Goal: Information Seeking & Learning: Learn about a topic

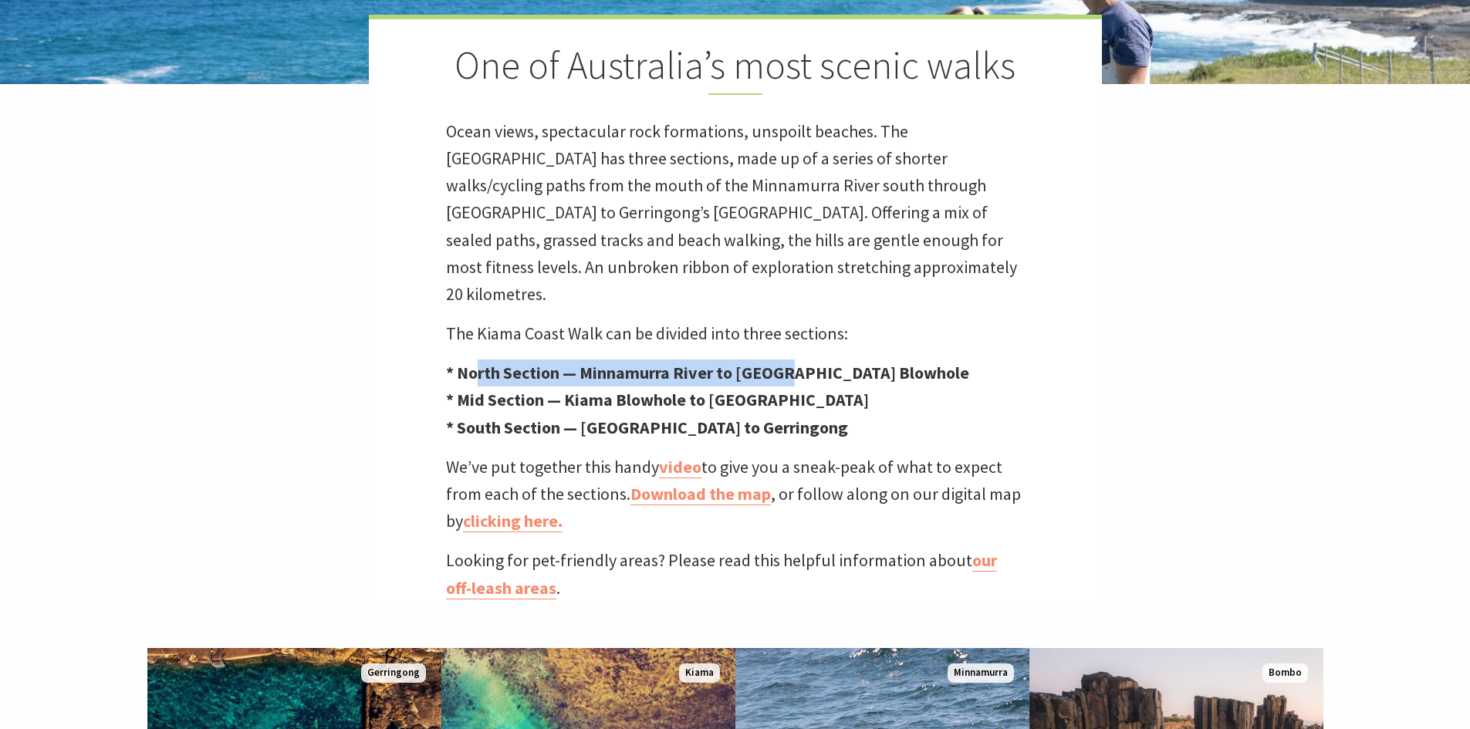
scroll to position [502, 1489]
drag, startPoint x: 476, startPoint y: 347, endPoint x: 857, endPoint y: 355, distance: 381.2
click at [857, 362] on strong "* North Section — Minnamurra River to Kiama Blowhole" at bounding box center [707, 373] width 523 height 22
click at [918, 360] on p "* North Section — Minnamurra River to Kiama Blowhole * Mid Section — Kiama Blow…" at bounding box center [735, 401] width 579 height 82
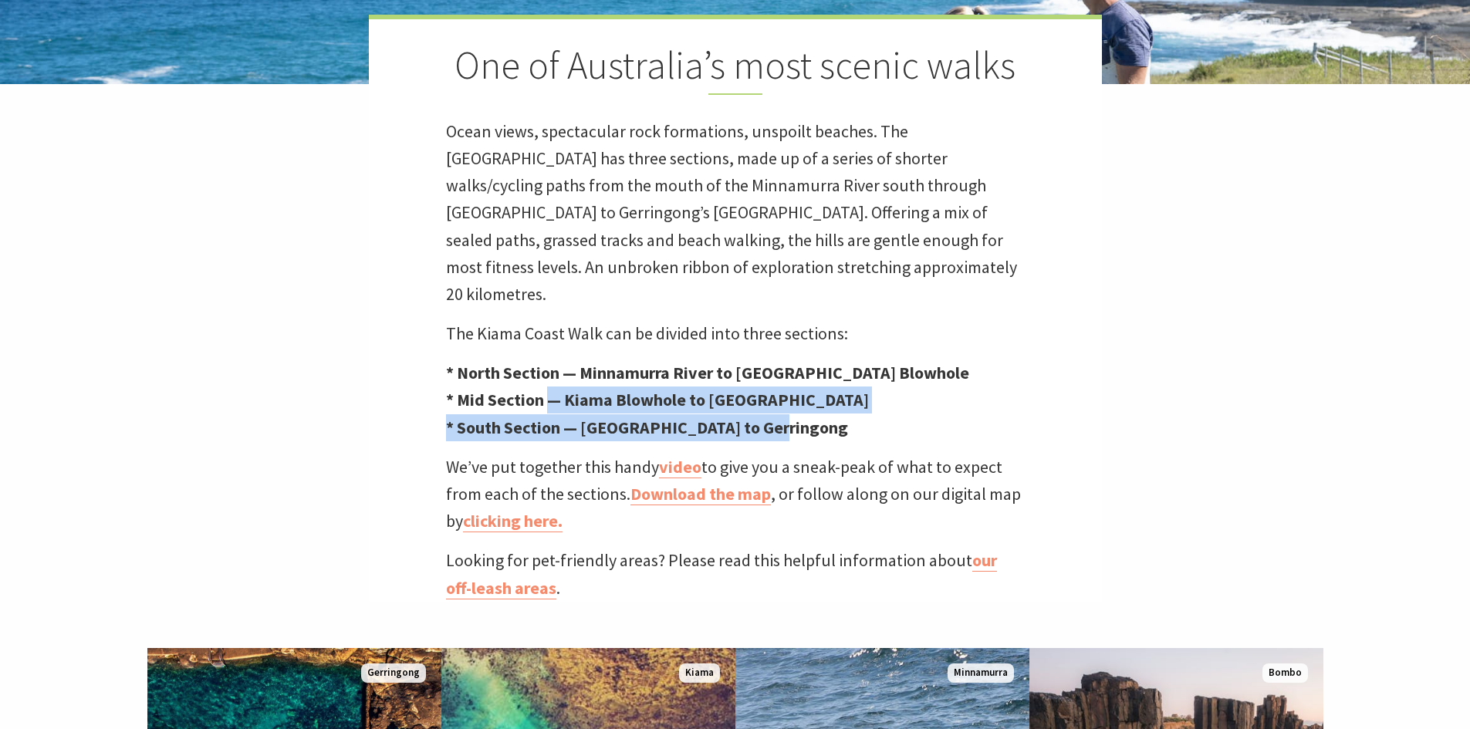
drag, startPoint x: 553, startPoint y: 368, endPoint x: 959, endPoint y: 389, distance: 406.4
click at [959, 389] on p "* North Section — Minnamurra River to Kiama Blowhole * Mid Section — Kiama Blow…" at bounding box center [735, 401] width 579 height 82
click at [597, 417] on strong "* South Section — Loves Bay to Gerringong" at bounding box center [647, 428] width 402 height 22
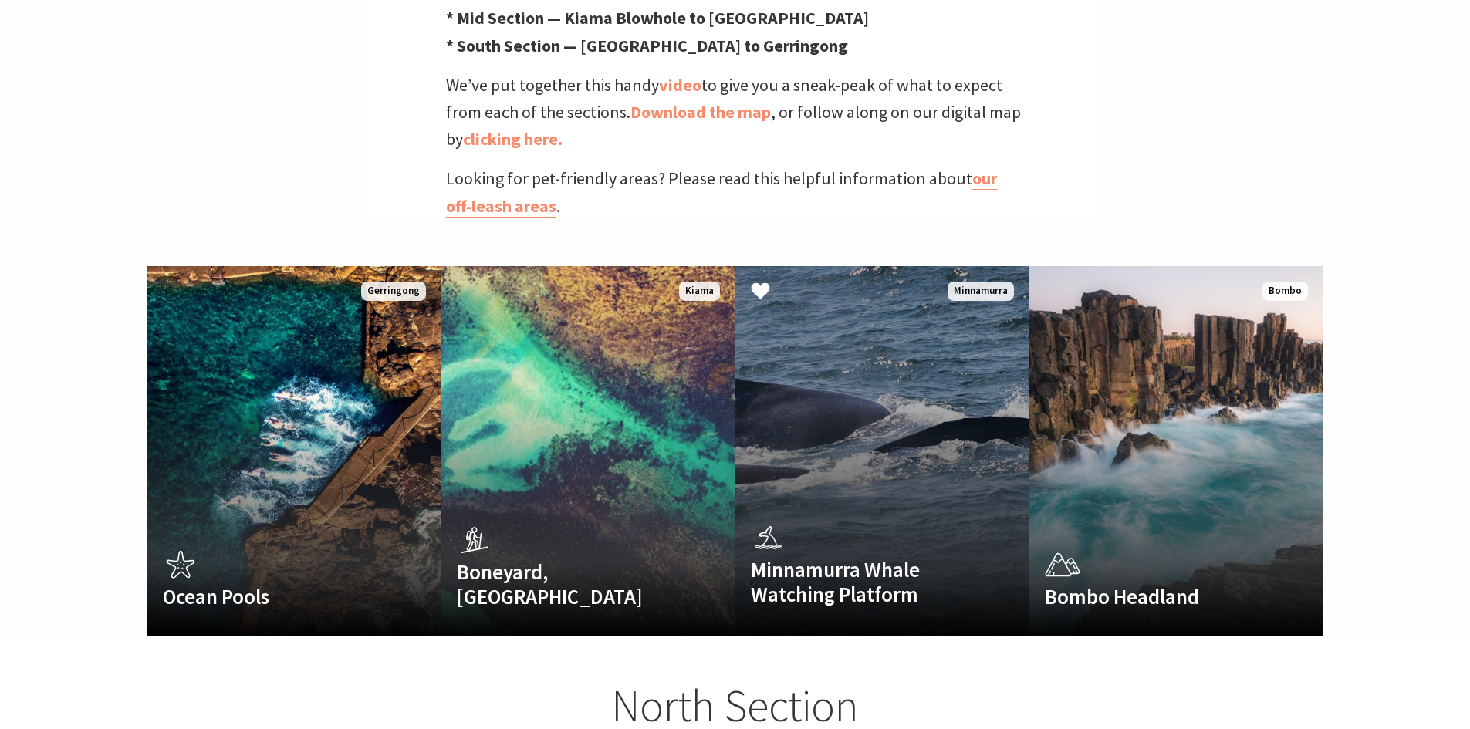
scroll to position [926, 0]
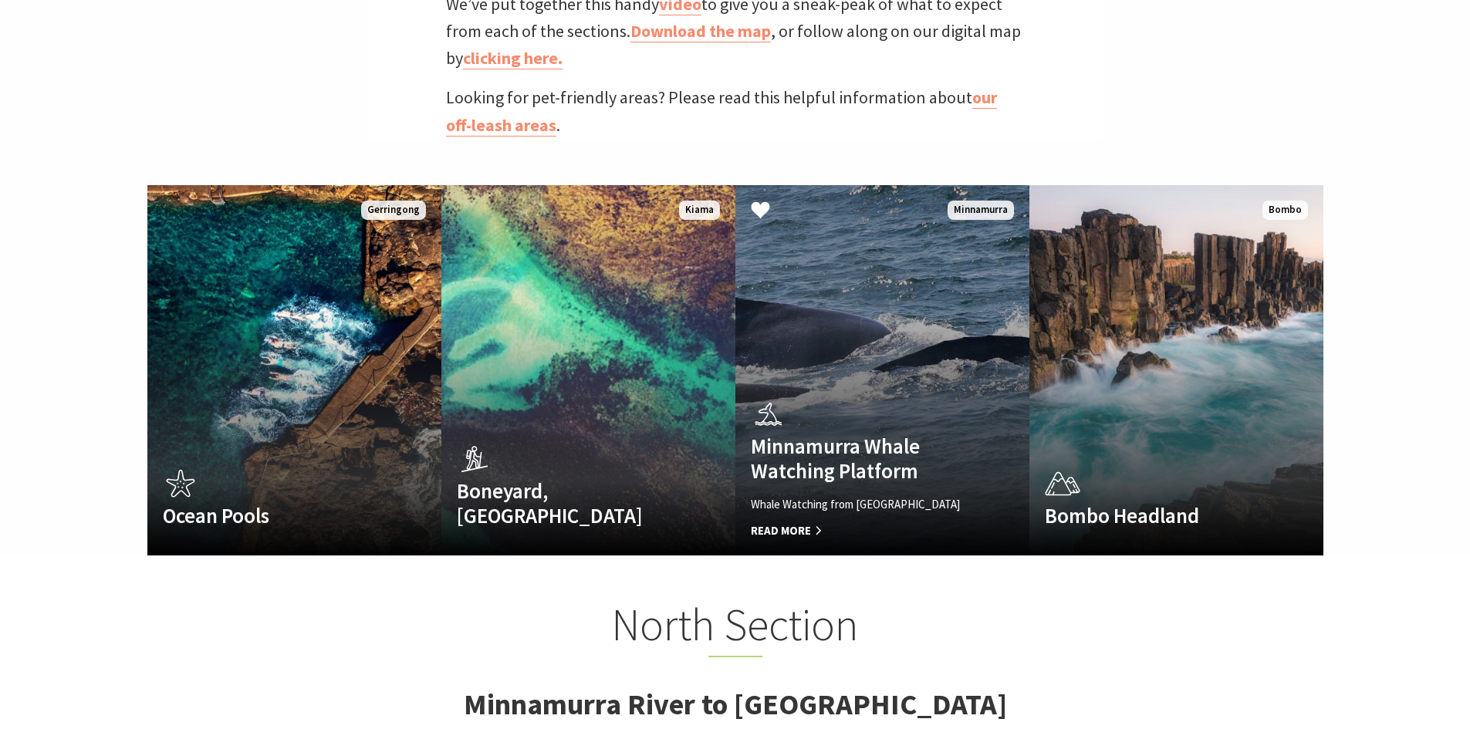
click at [917, 353] on link "Minnamurra Whale Watching Platform Whale Watching from Minnamurra Point Read Mo…" at bounding box center [882, 370] width 294 height 370
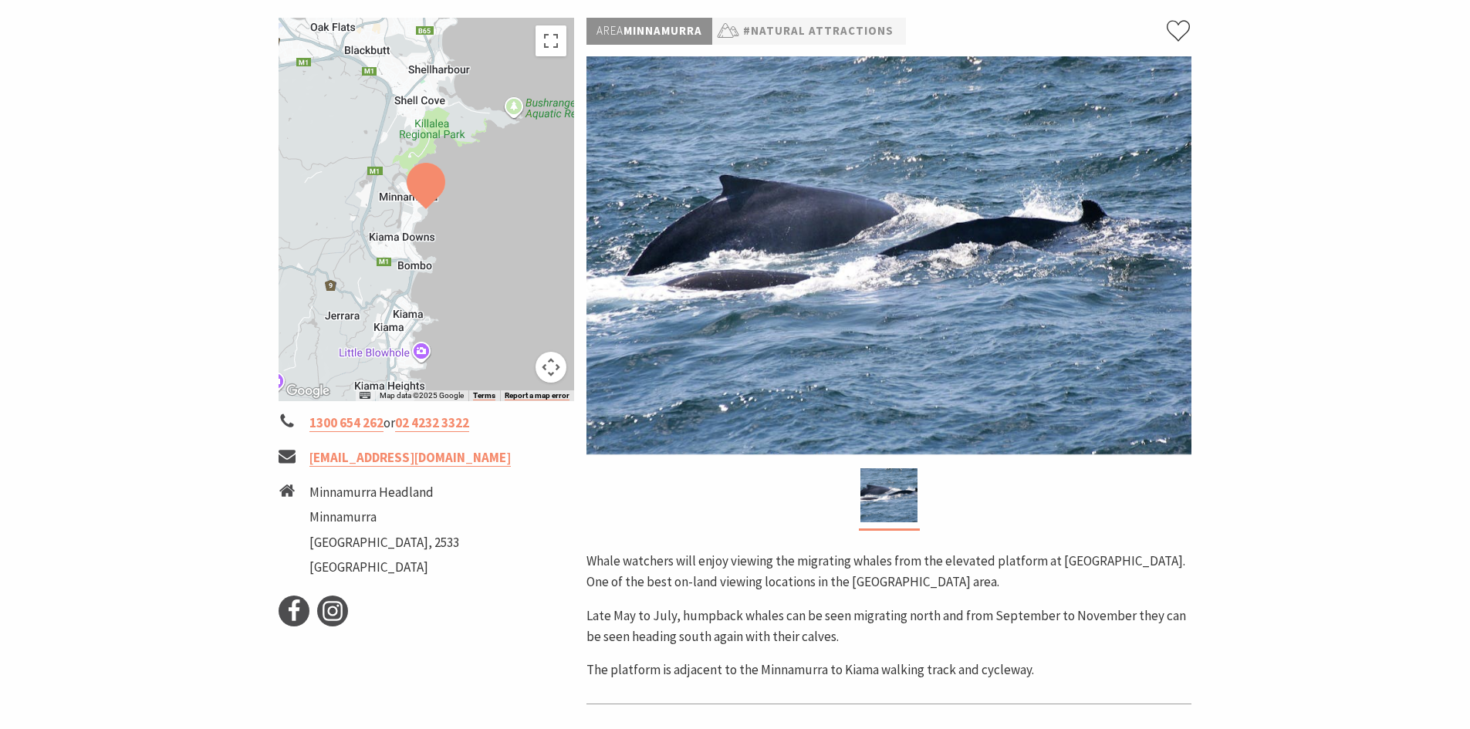
scroll to position [77, 0]
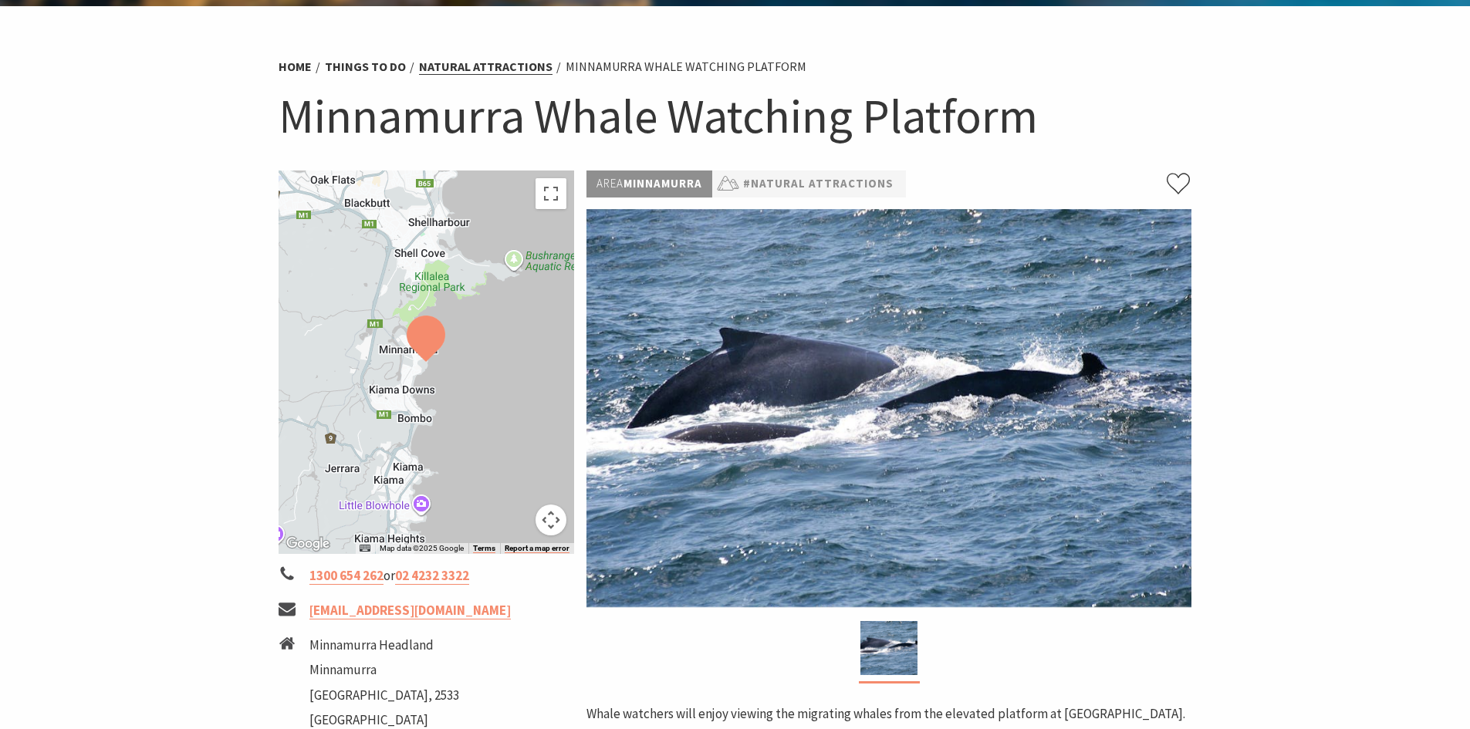
click at [463, 62] on link "Natural Attractions" at bounding box center [485, 67] width 133 height 16
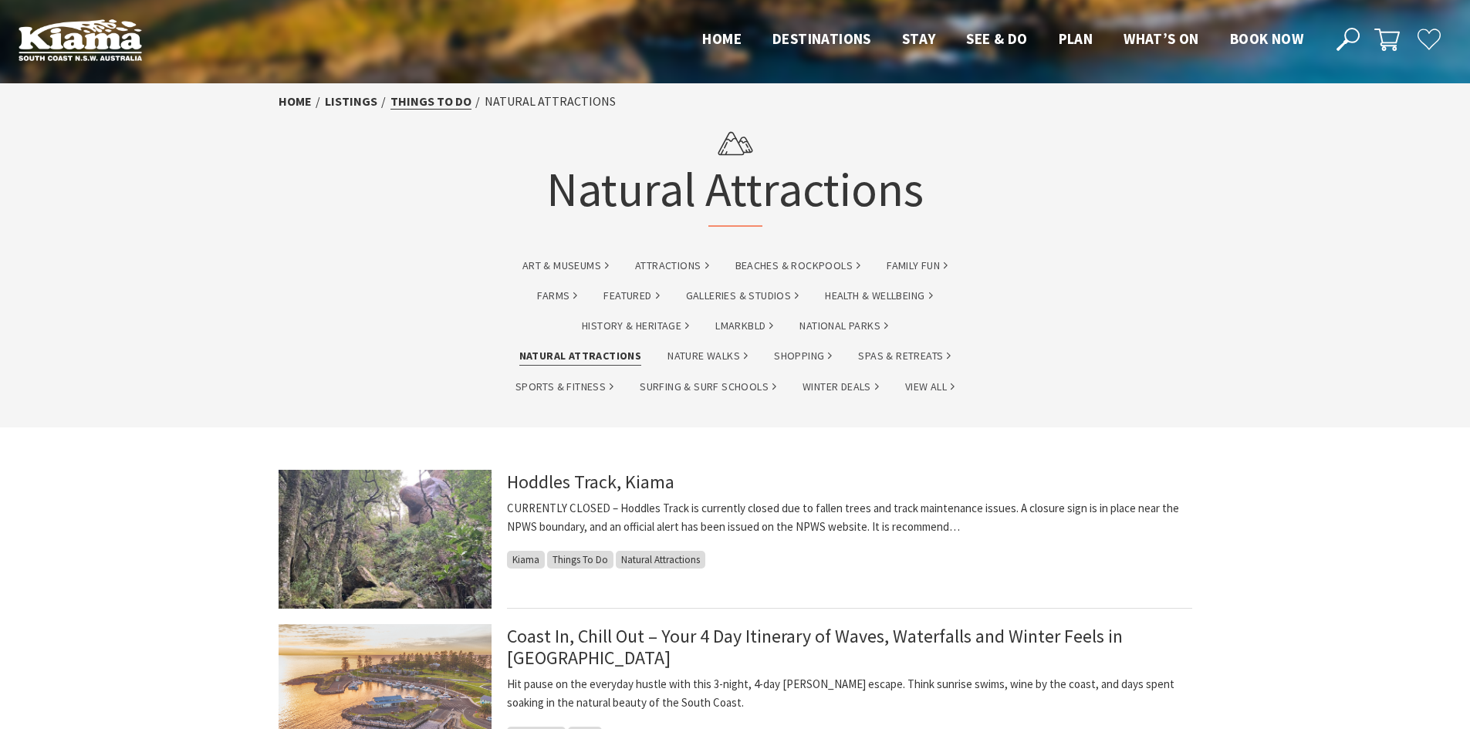
click at [421, 108] on link "Things To Do" at bounding box center [430, 101] width 81 height 16
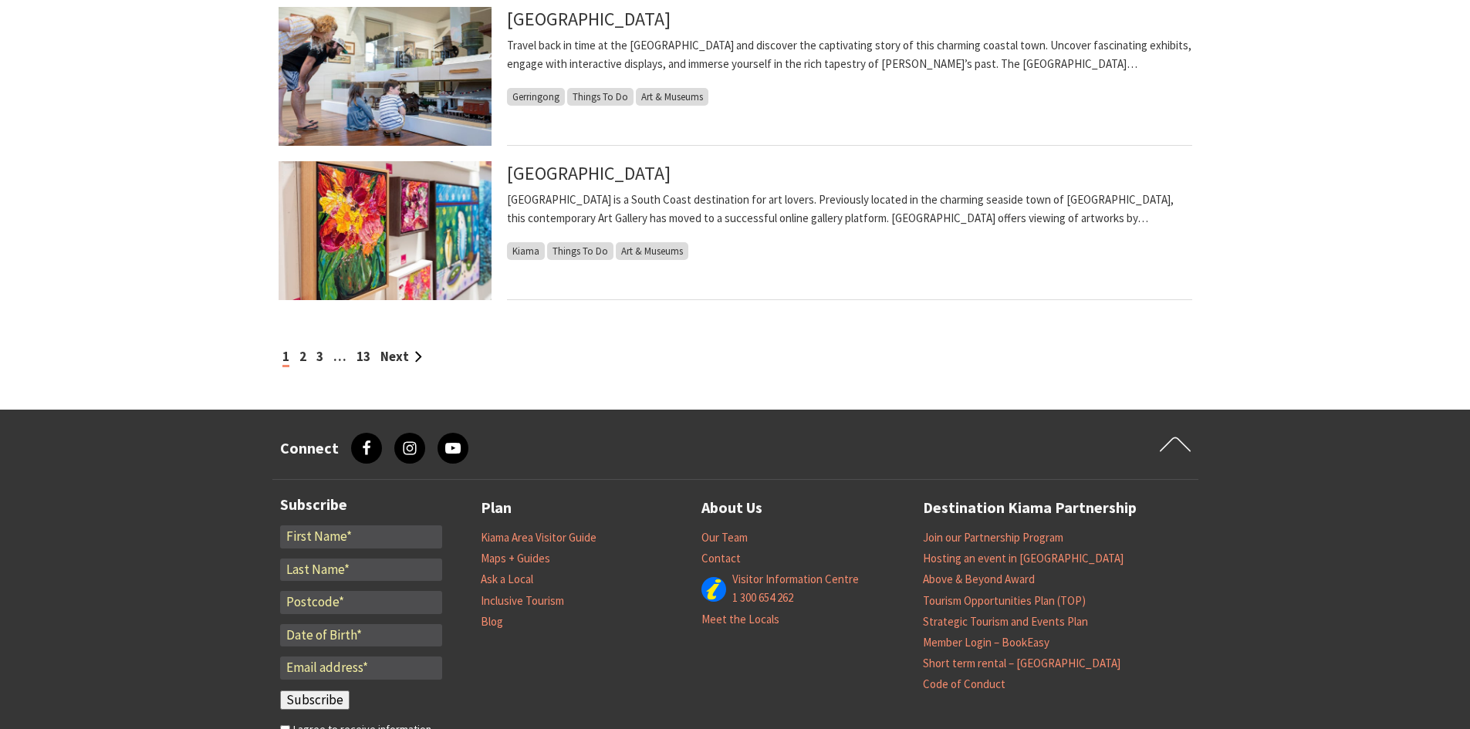
scroll to position [1697, 0]
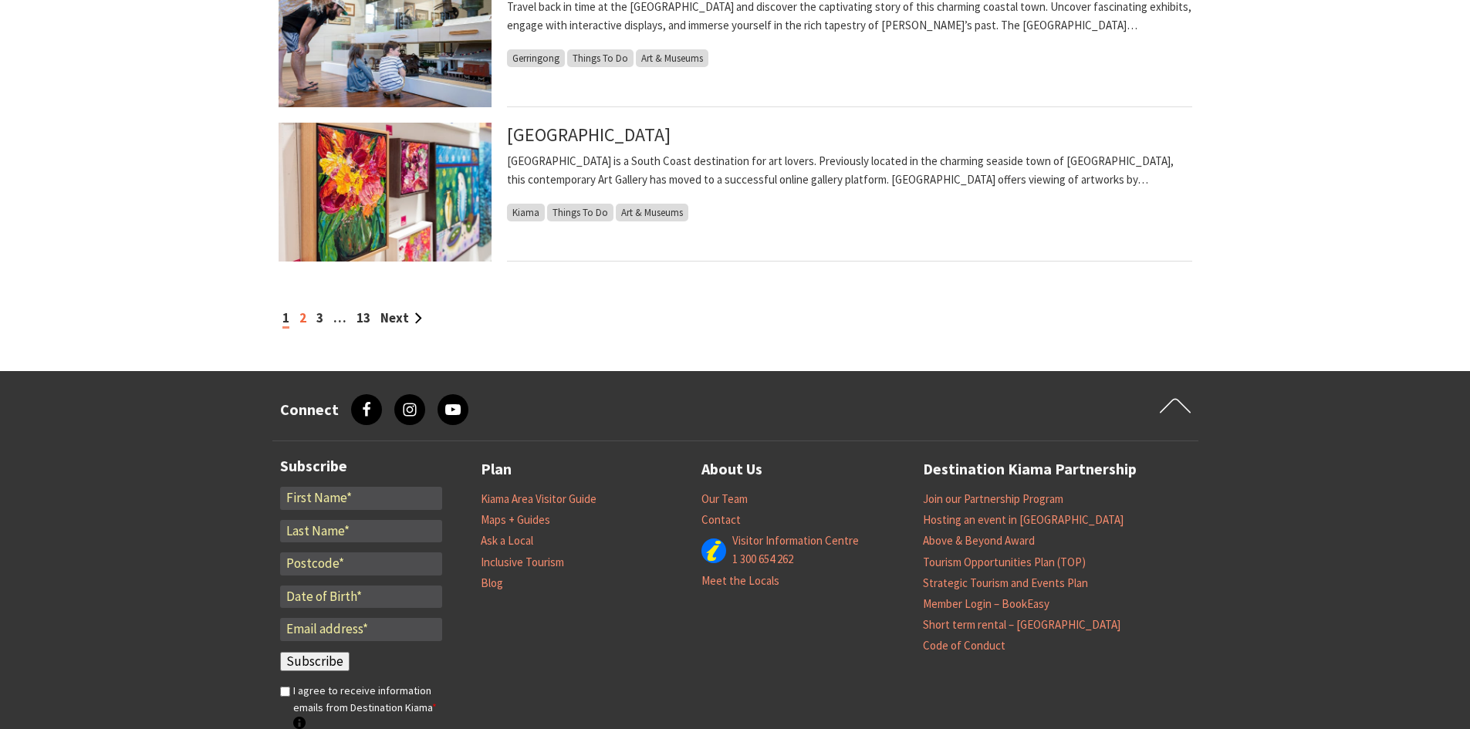
click at [304, 318] on link "2" at bounding box center [302, 317] width 7 height 17
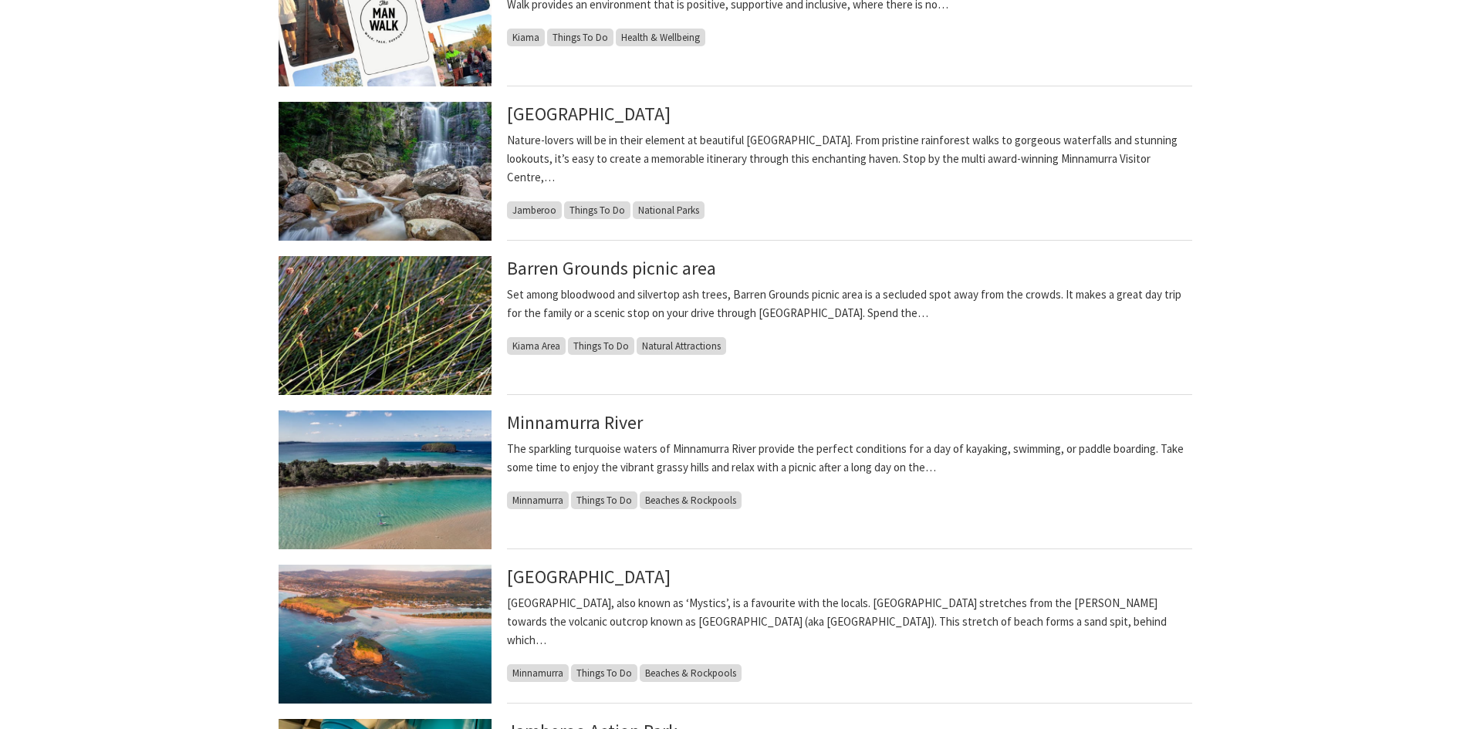
scroll to position [926, 0]
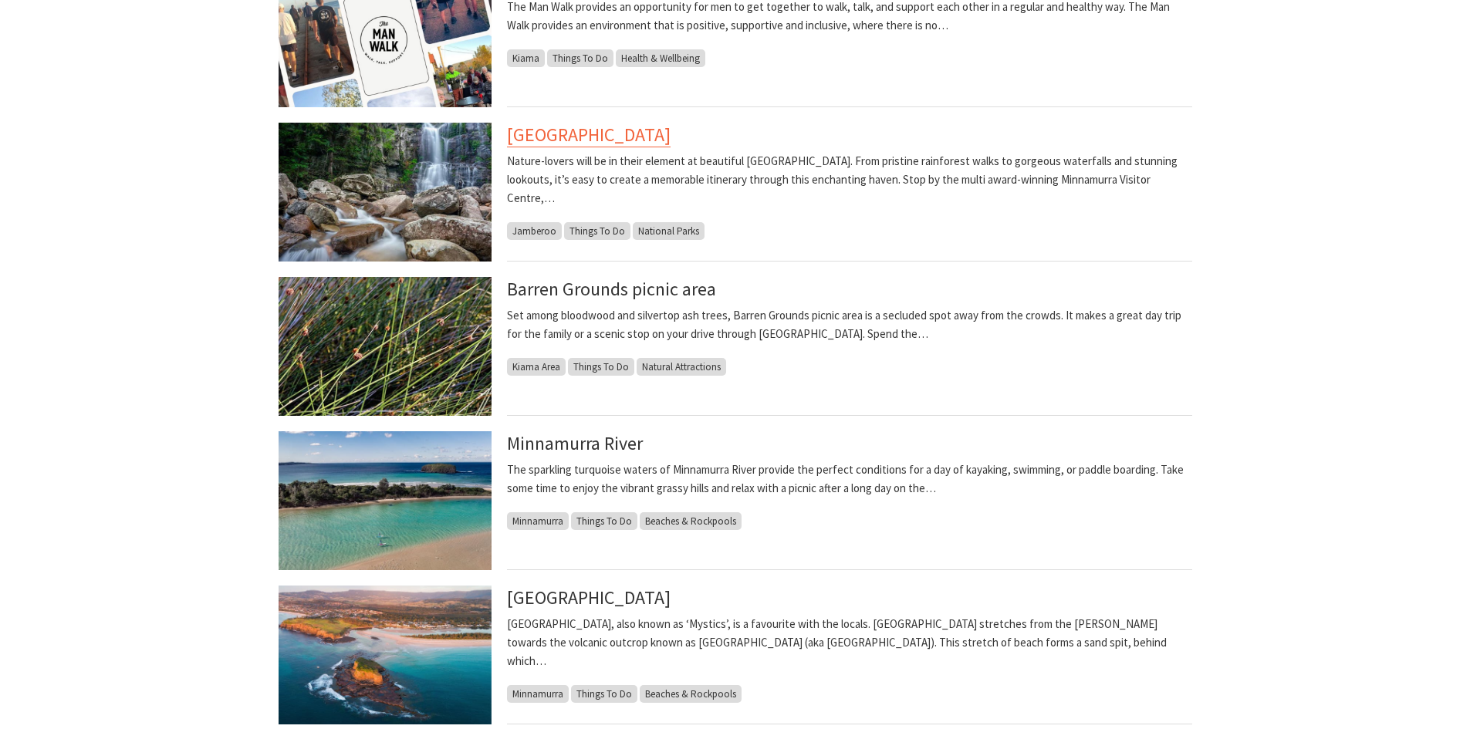
click at [624, 133] on link "Budderoo National Park" at bounding box center [589, 135] width 164 height 25
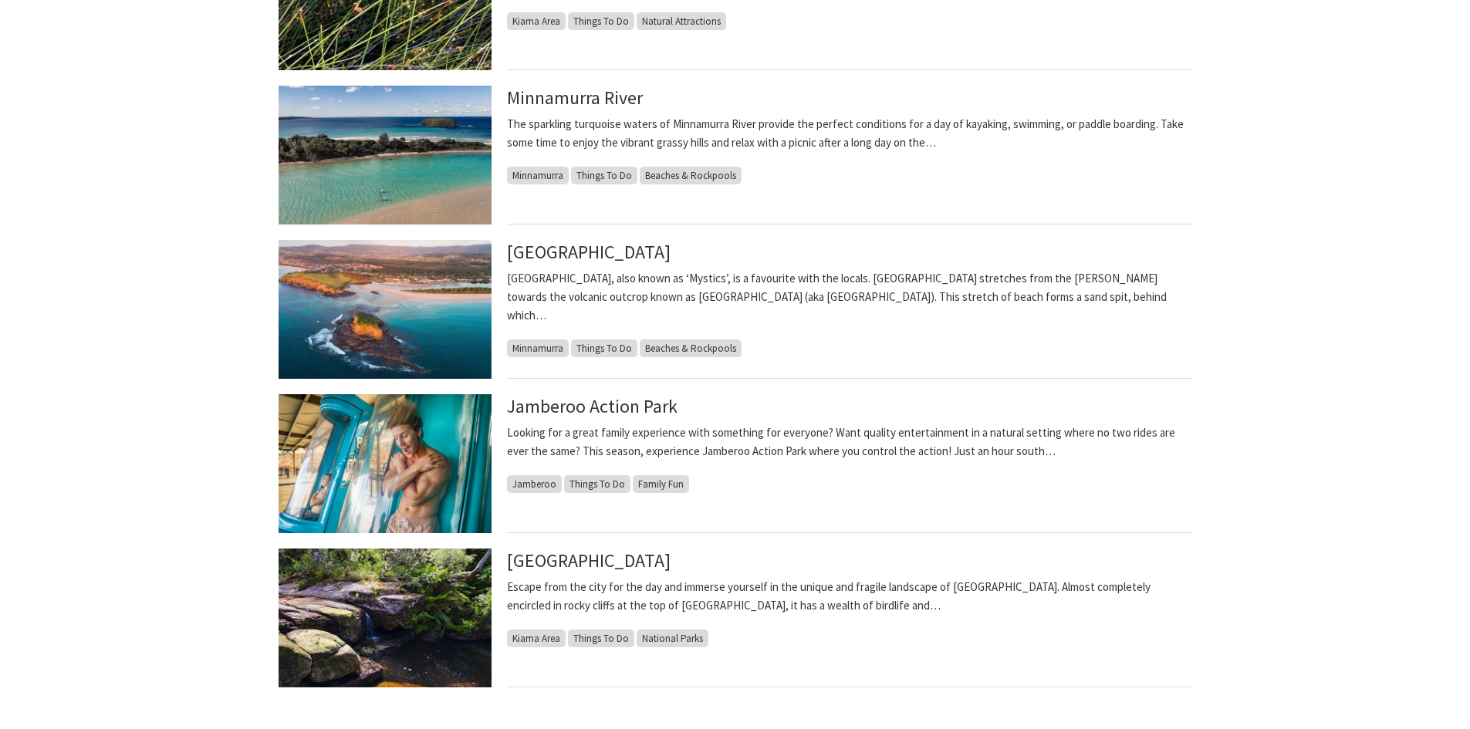
scroll to position [1312, 0]
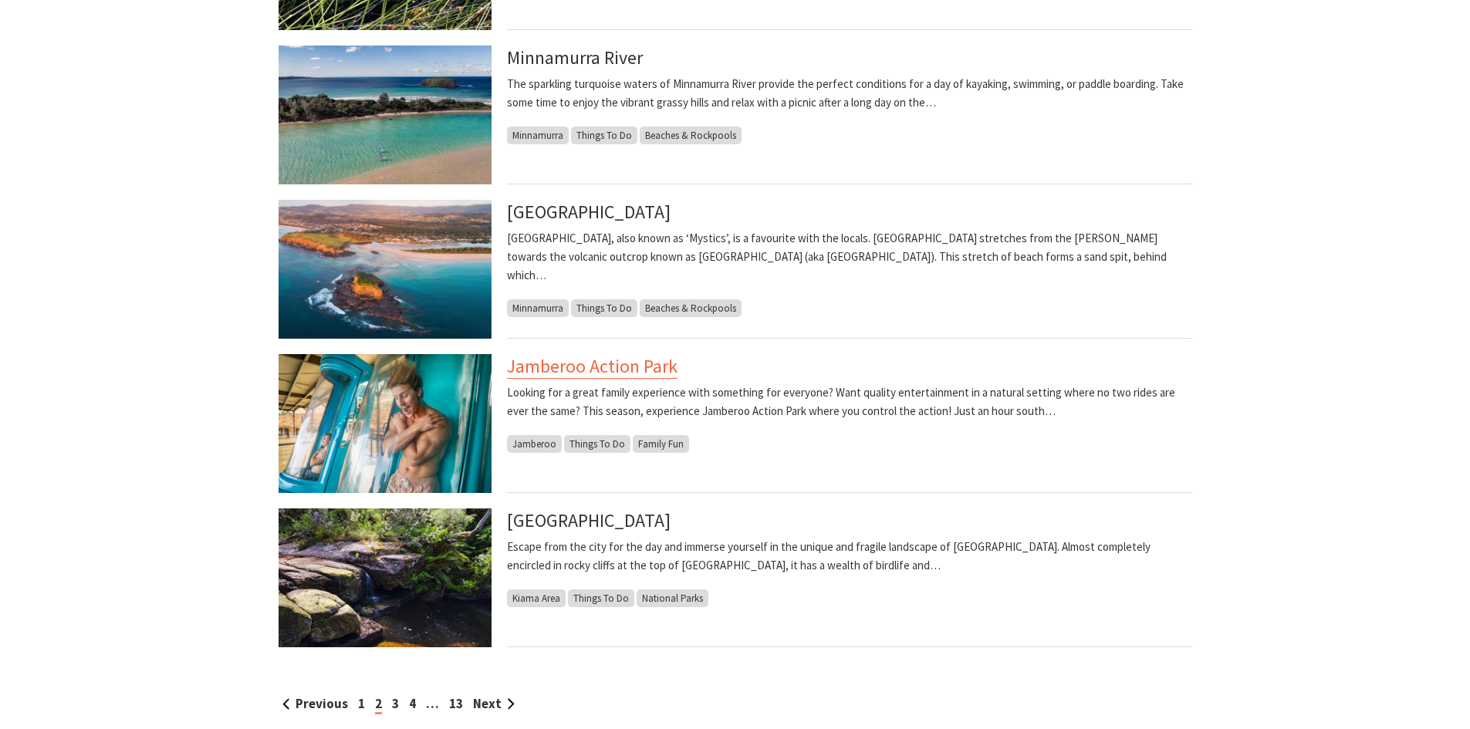
click at [643, 361] on link "Jamberoo Action Park" at bounding box center [592, 366] width 171 height 25
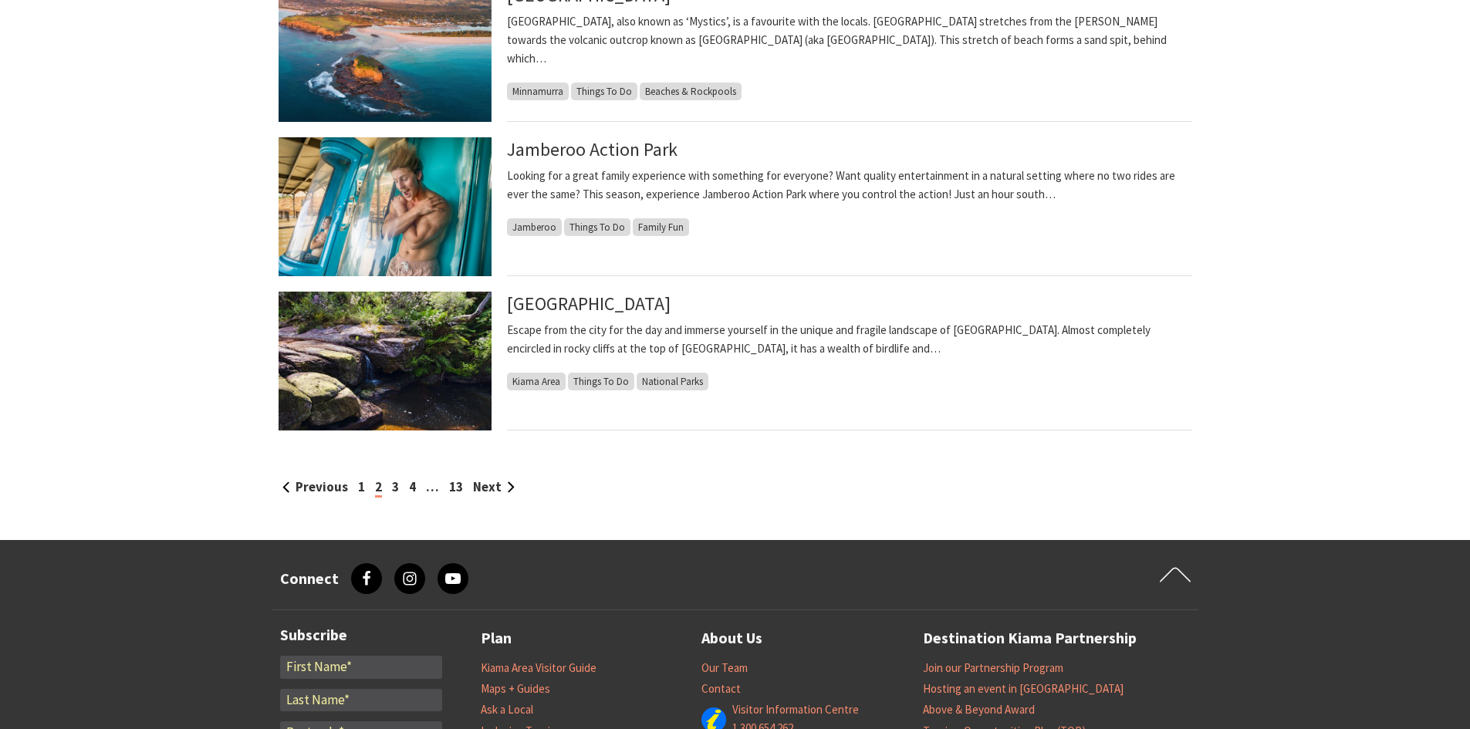
scroll to position [1543, 0]
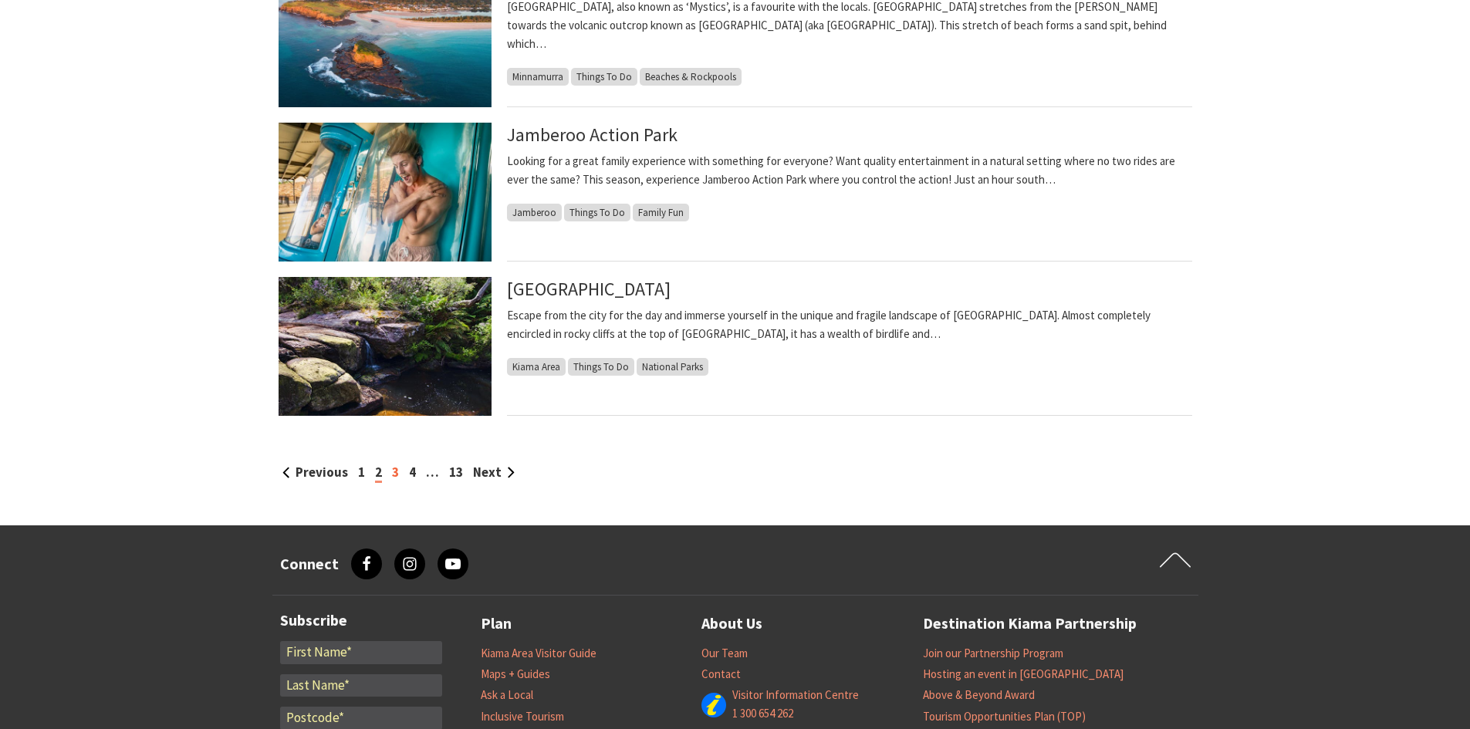
click at [395, 470] on link "3" at bounding box center [395, 472] width 7 height 17
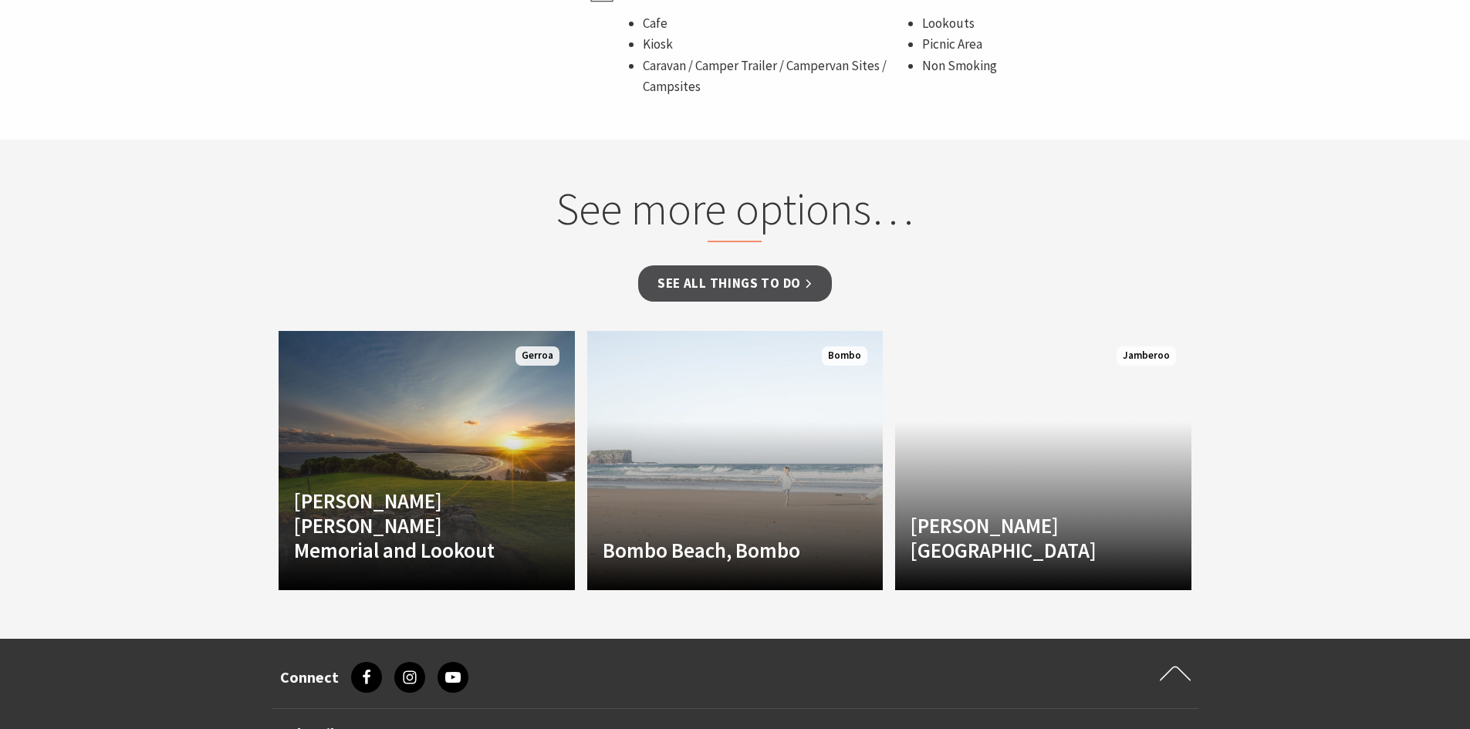
scroll to position [1312, 0]
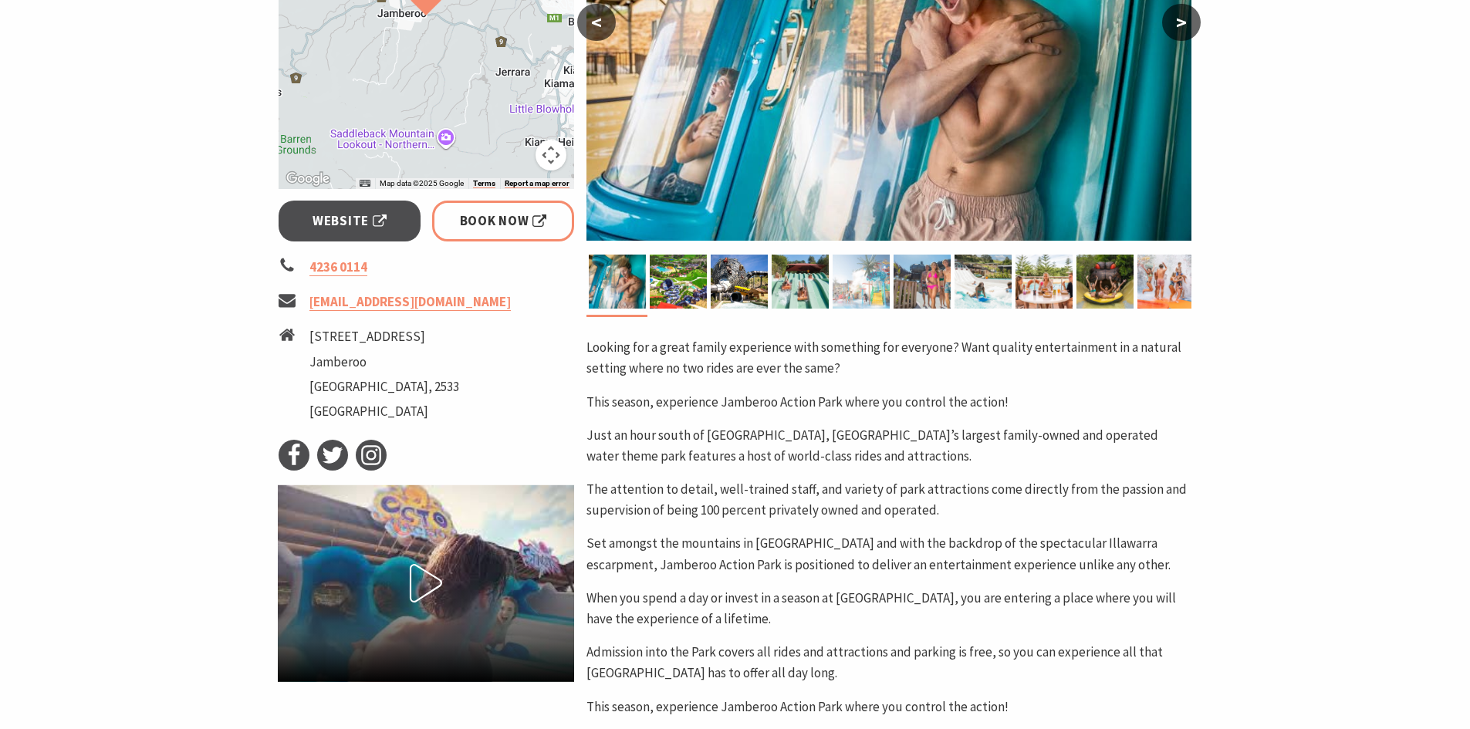
scroll to position [463, 0]
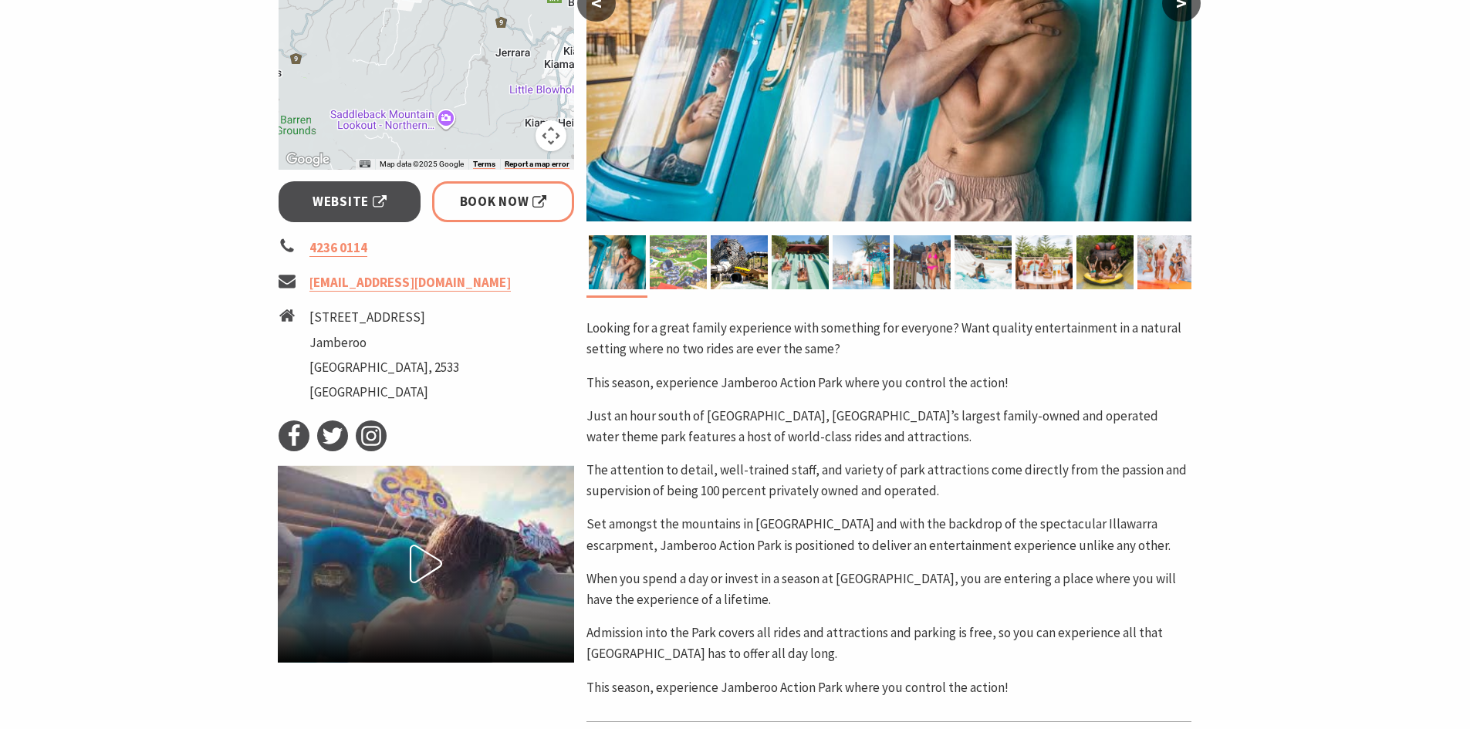
click at [696, 273] on img at bounding box center [678, 262] width 57 height 54
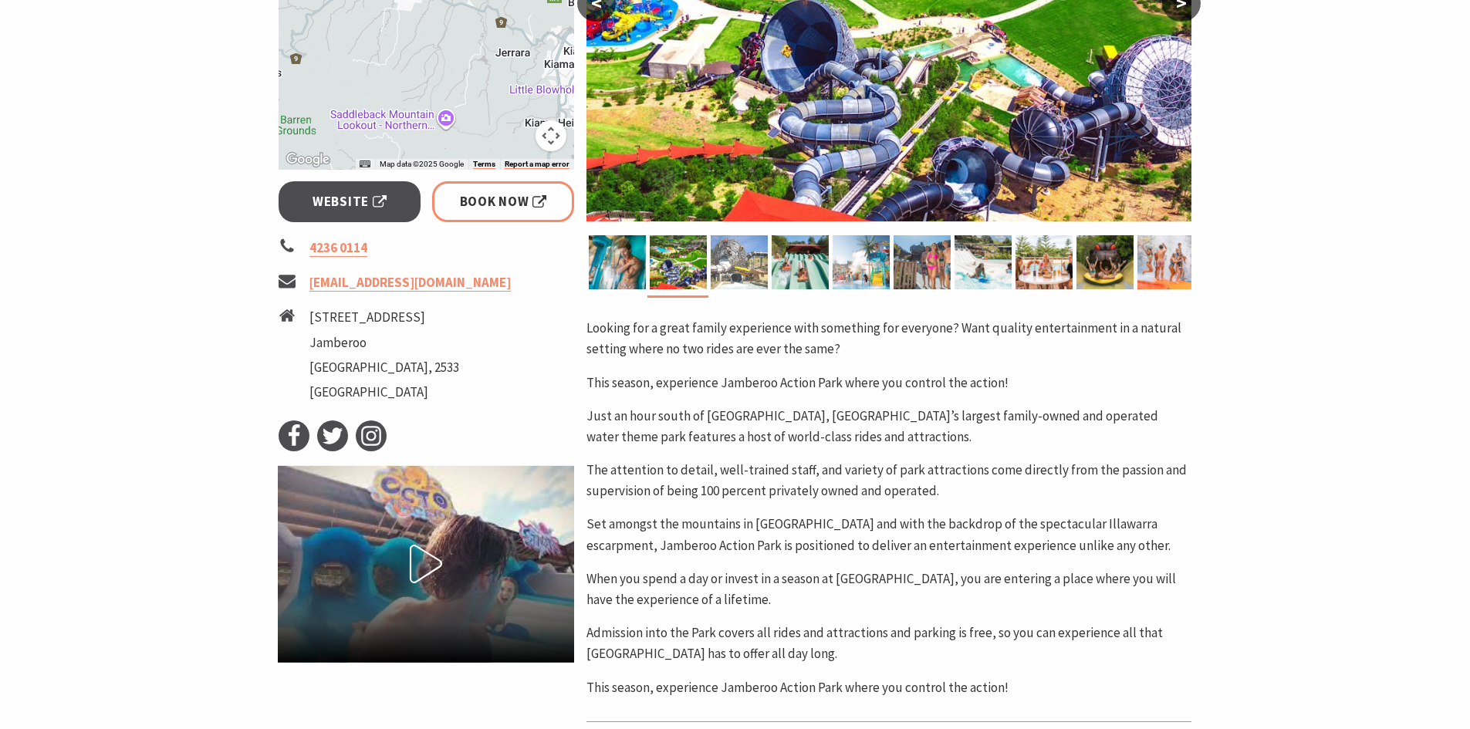
click at [736, 268] on img at bounding box center [739, 262] width 57 height 54
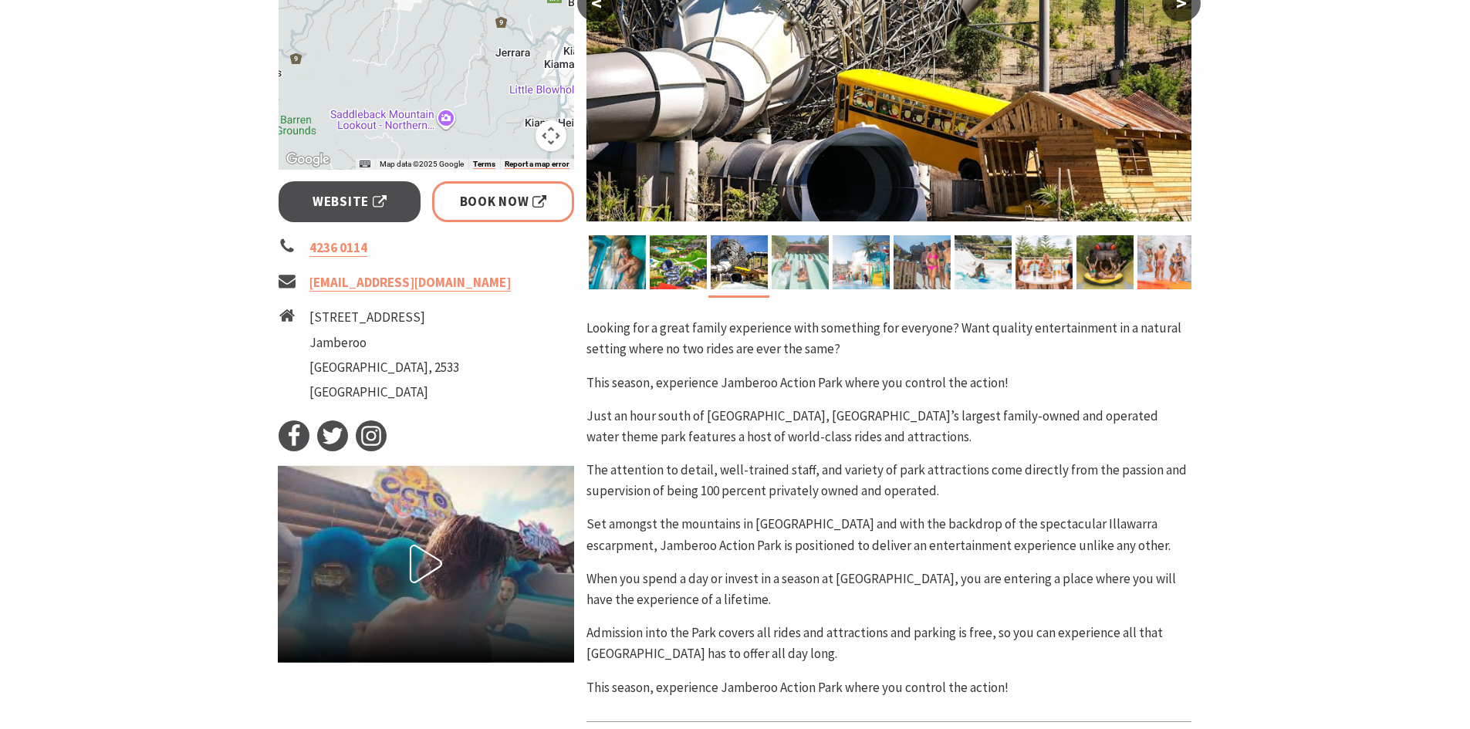
click at [791, 269] on img at bounding box center [800, 262] width 57 height 54
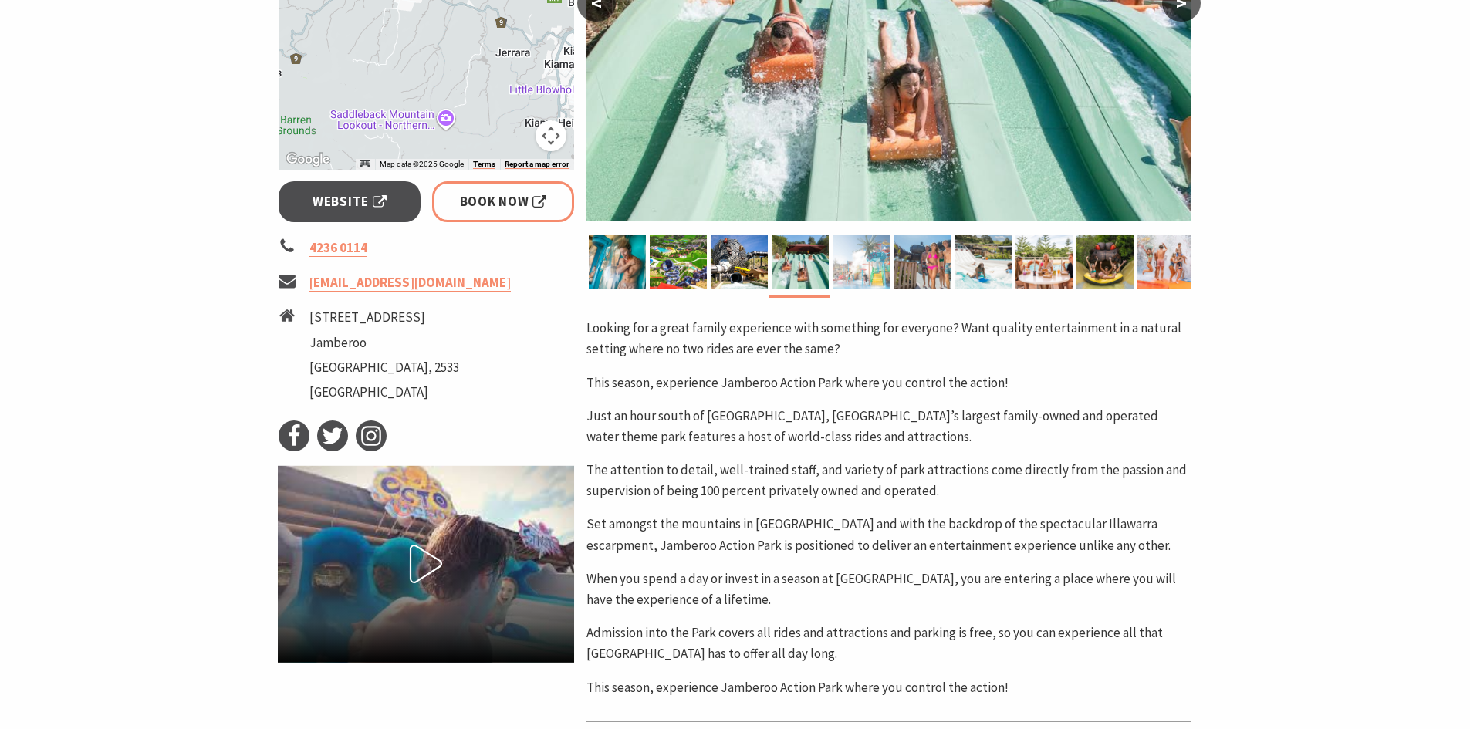
click at [845, 272] on img at bounding box center [861, 262] width 57 height 54
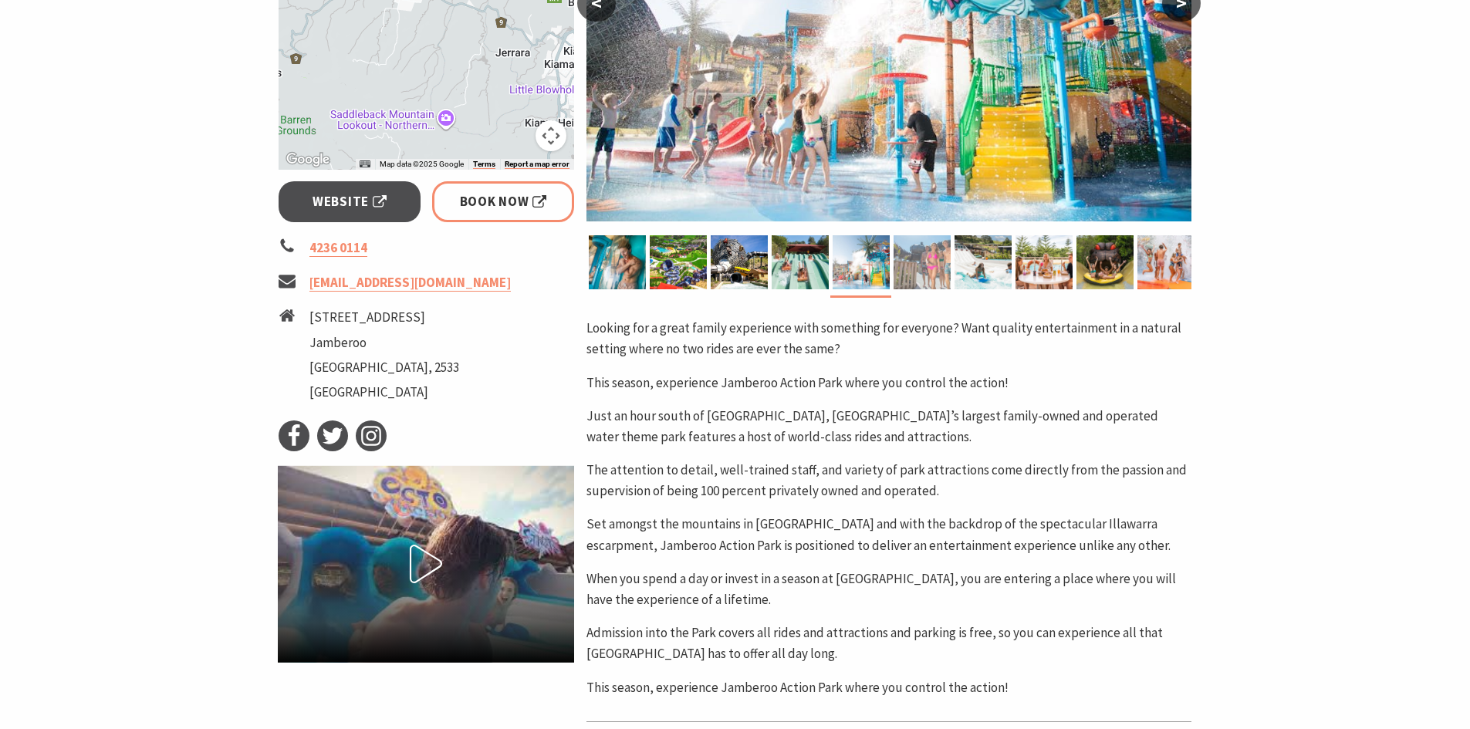
click at [891, 267] on div at bounding box center [921, 262] width 61 height 54
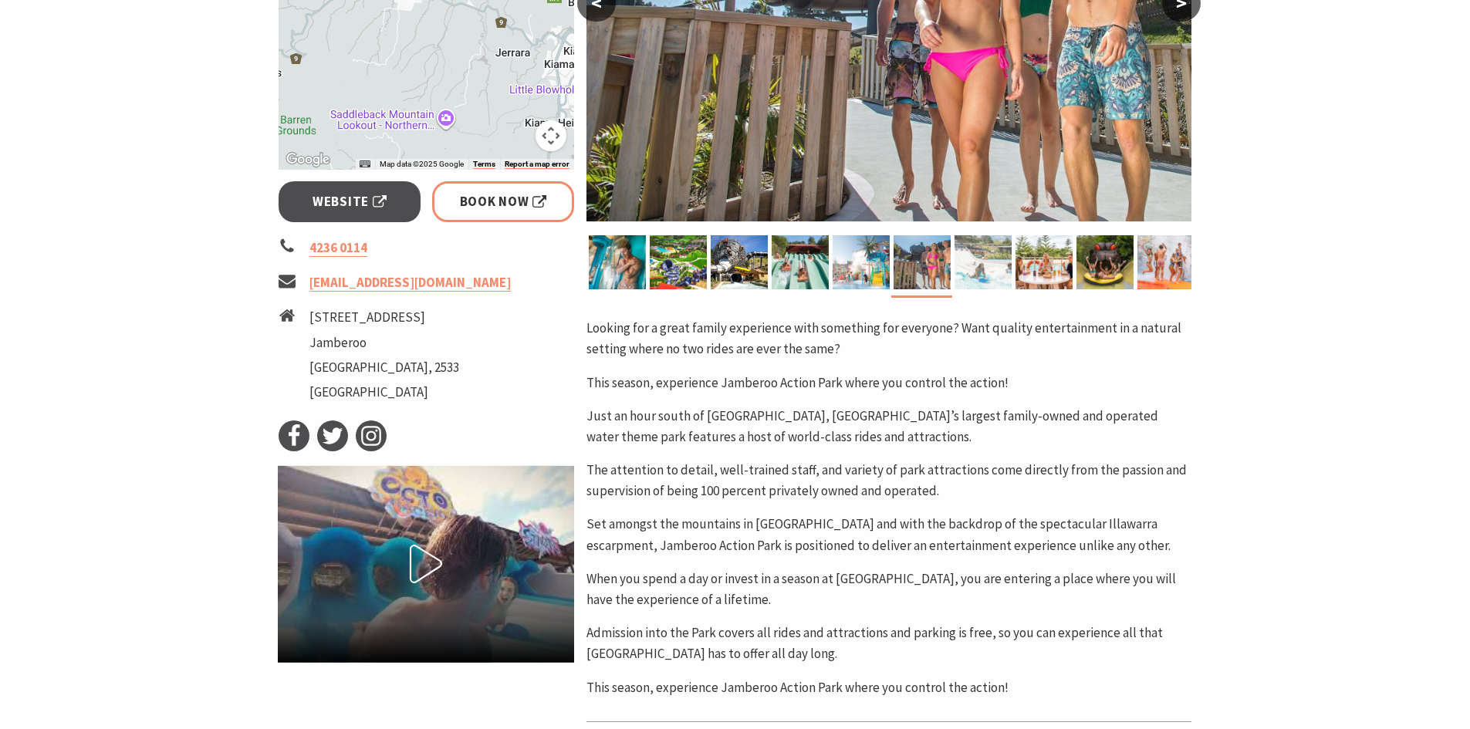
click at [964, 262] on img at bounding box center [982, 262] width 57 height 54
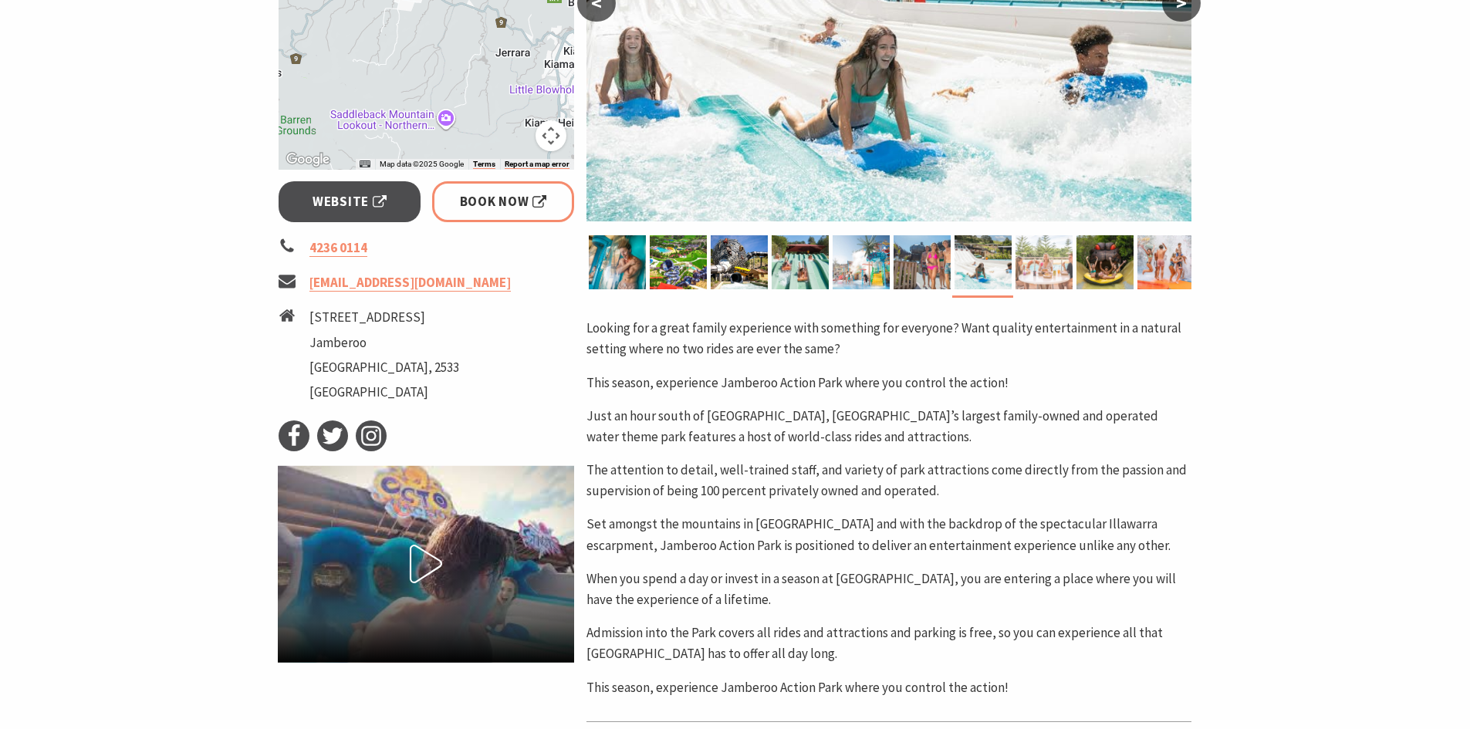
click at [1029, 262] on img at bounding box center [1043, 262] width 57 height 54
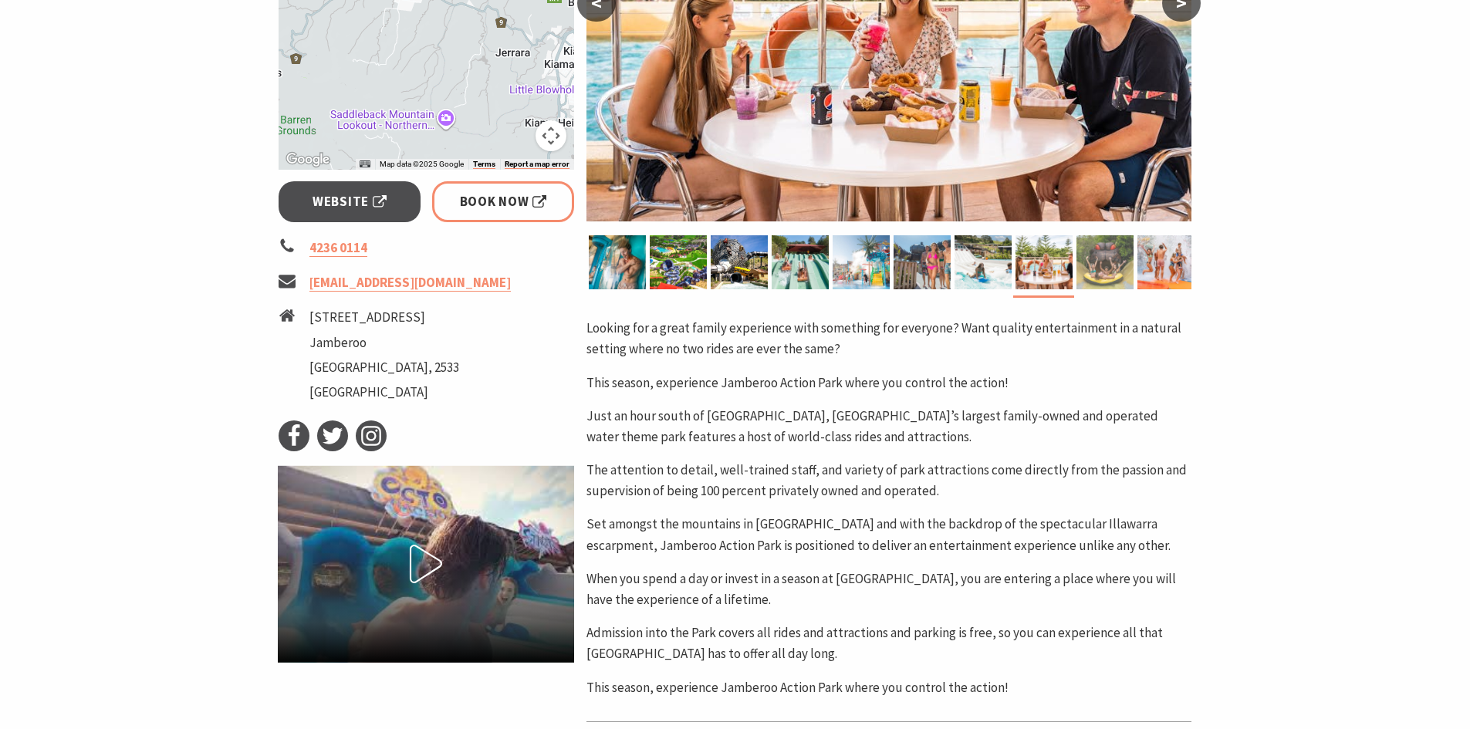
click at [1099, 267] on img at bounding box center [1104, 262] width 57 height 54
click at [1147, 267] on img at bounding box center [1165, 262] width 57 height 54
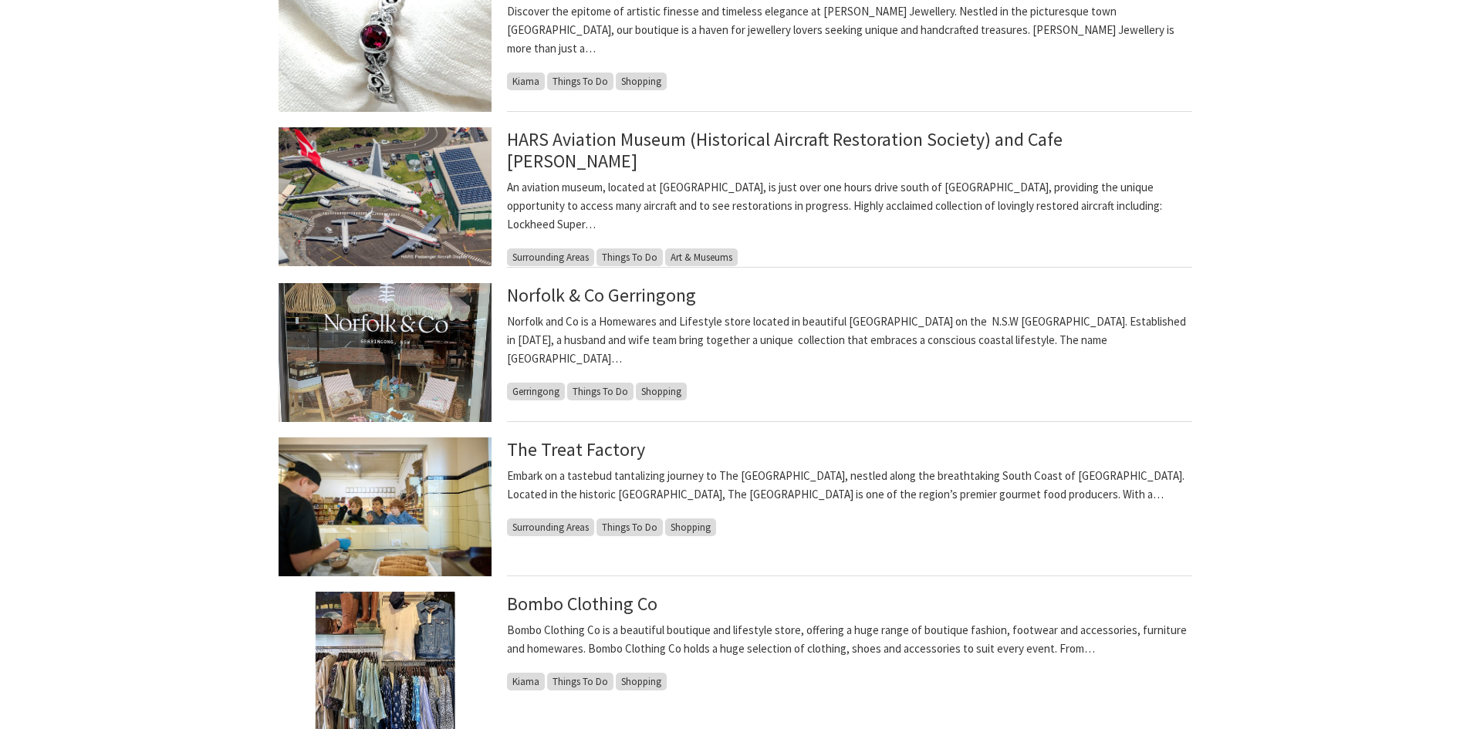
scroll to position [926, 0]
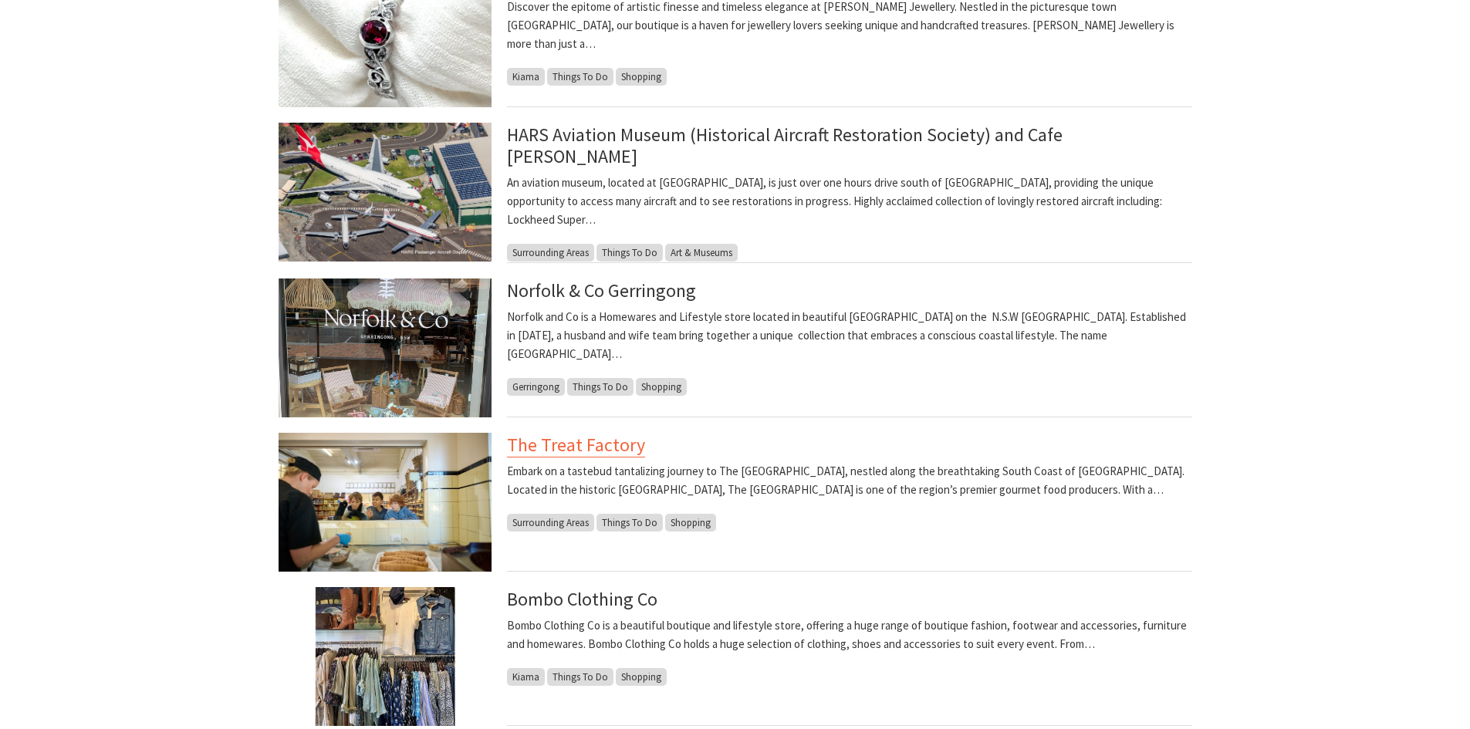
click at [629, 443] on link "The Treat Factory" at bounding box center [576, 445] width 138 height 25
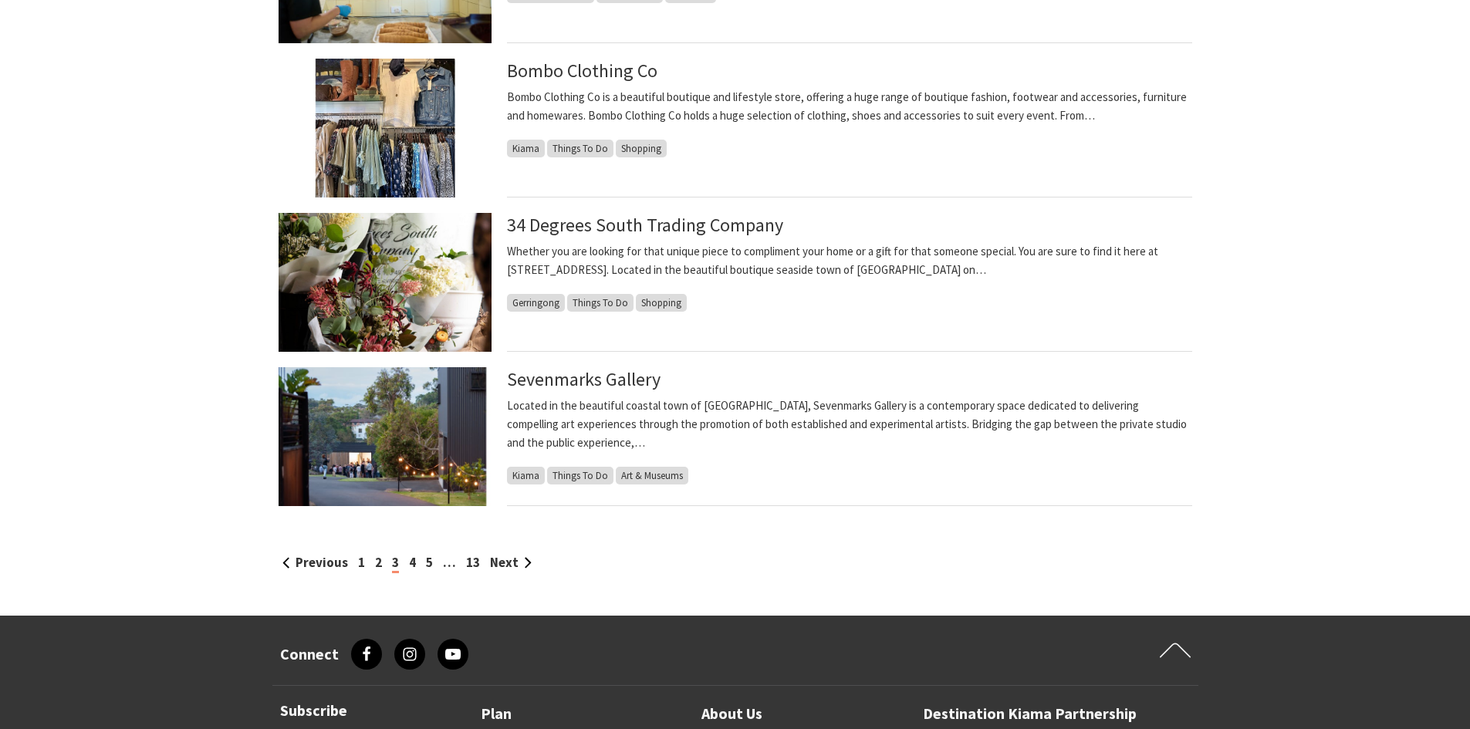
scroll to position [1466, 0]
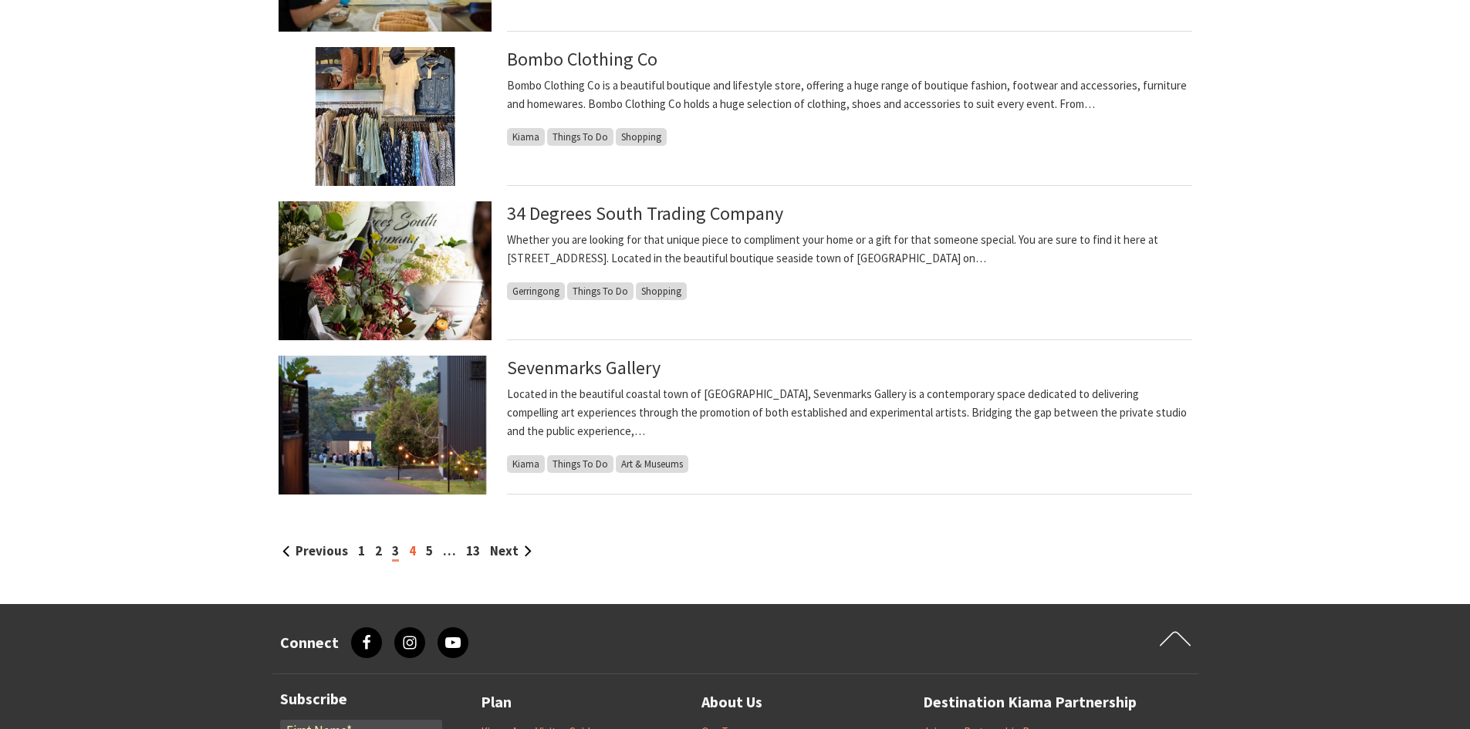
click at [410, 550] on link "4" at bounding box center [412, 550] width 7 height 17
click at [410, 549] on link "4" at bounding box center [412, 550] width 7 height 17
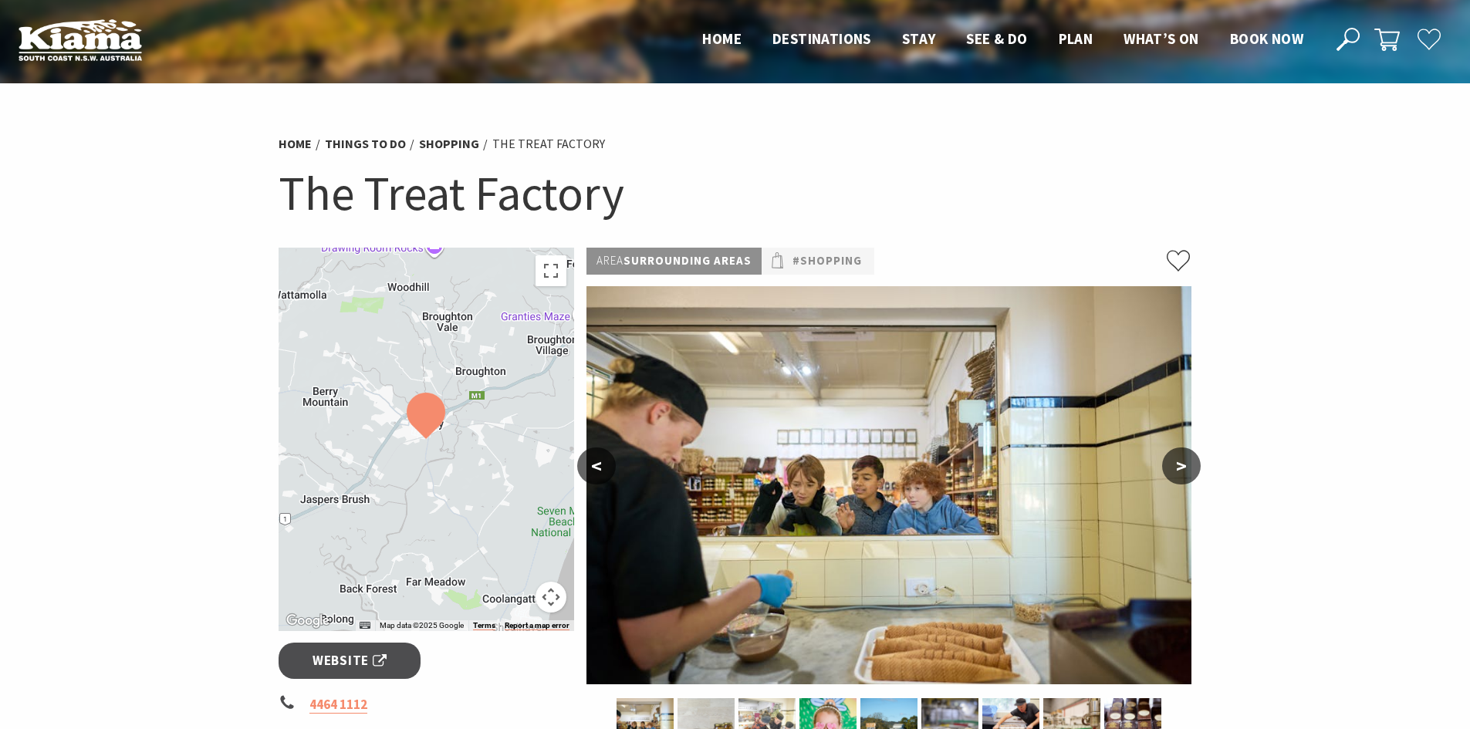
click at [1174, 472] on button ">" at bounding box center [1181, 466] width 39 height 37
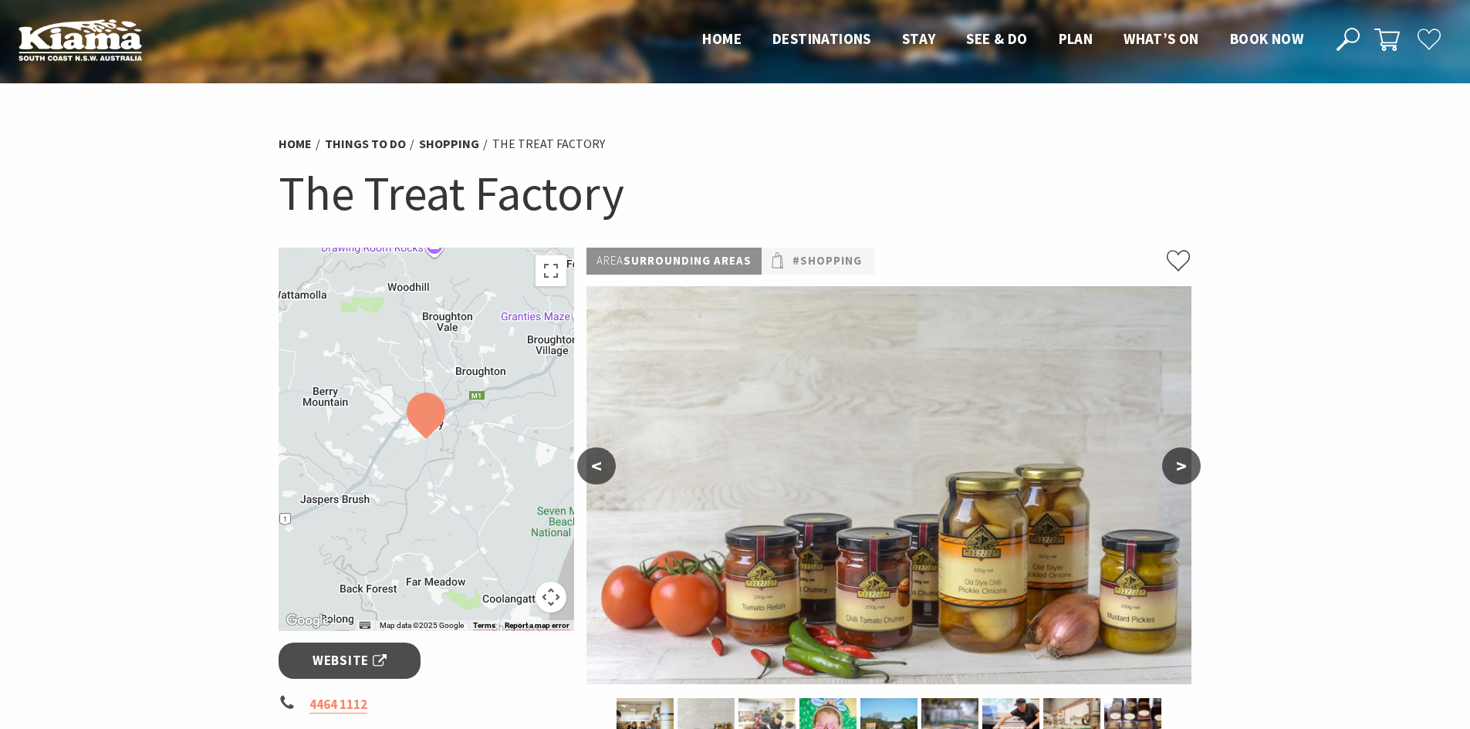
click at [1174, 472] on button ">" at bounding box center [1181, 466] width 39 height 37
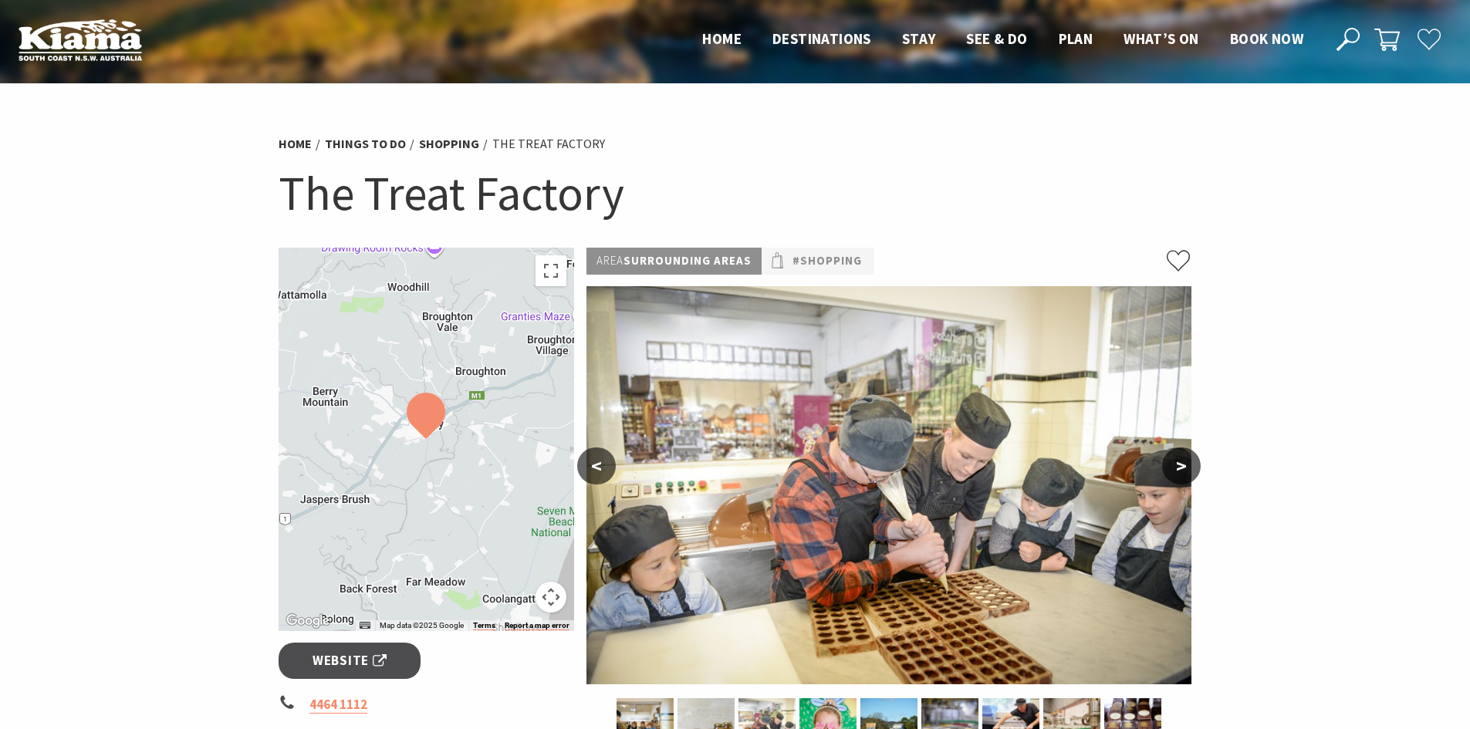
click at [1174, 472] on button ">" at bounding box center [1181, 466] width 39 height 37
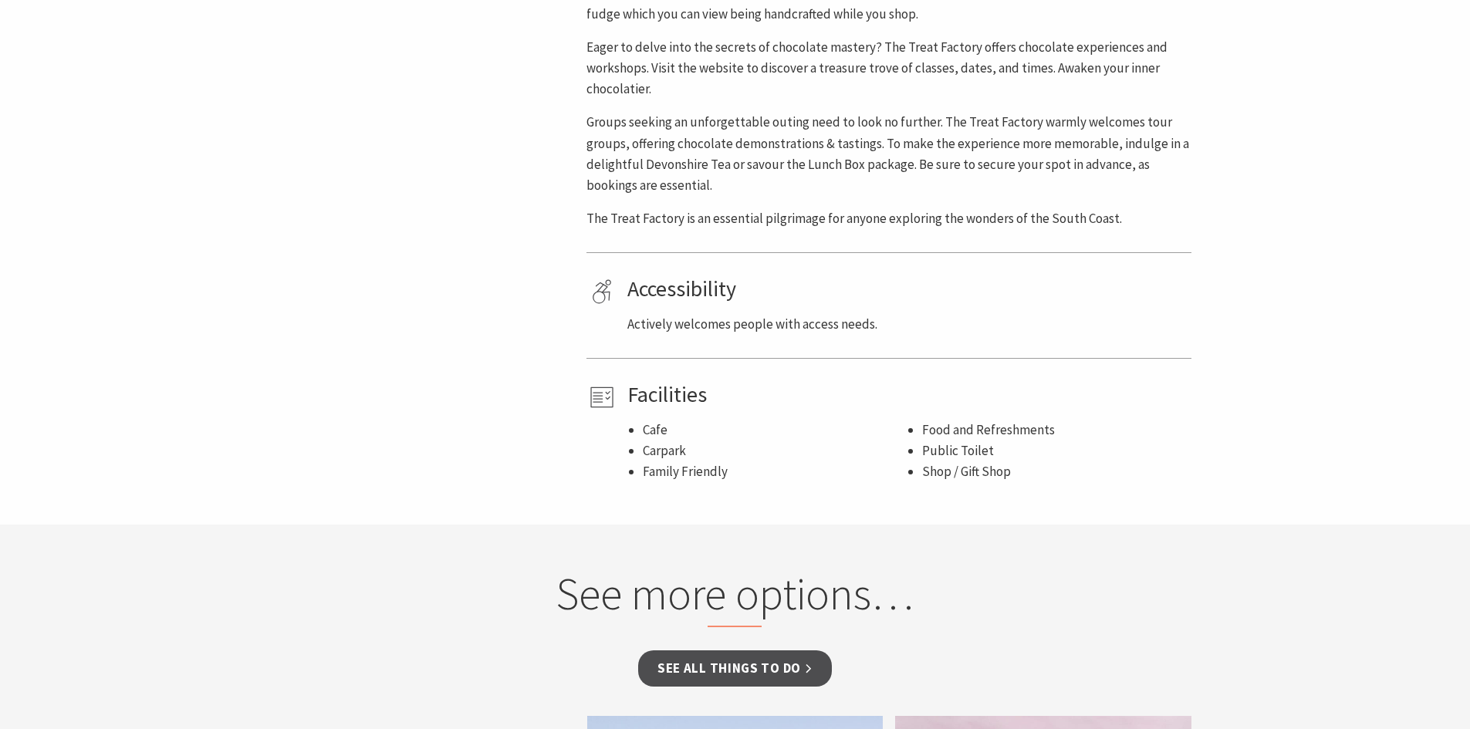
scroll to position [1003, 0]
